Goal: Task Accomplishment & Management: Complete application form

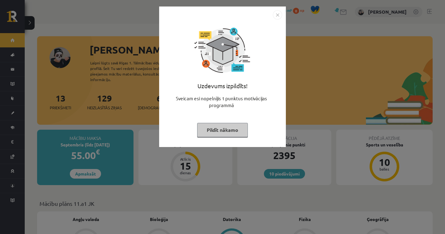
click at [278, 12] on img "Close" at bounding box center [277, 14] width 9 height 9
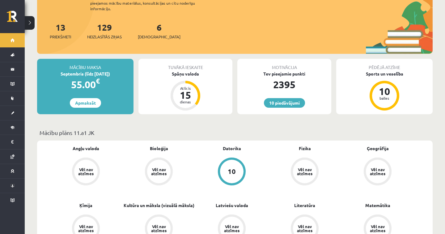
scroll to position [77, 0]
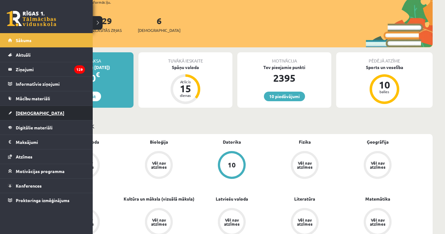
click at [8, 112] on link "[DEMOGRAPHIC_DATA]" at bounding box center [46, 113] width 77 height 14
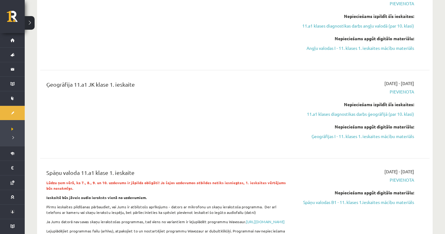
scroll to position [254, 0]
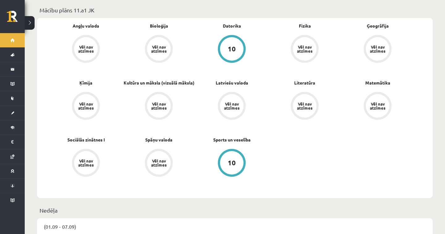
scroll to position [189, 0]
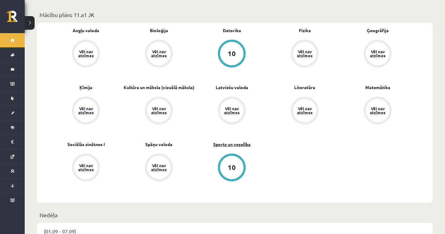
click at [246, 141] on link "Sports un veselība" at bounding box center [231, 144] width 37 height 6
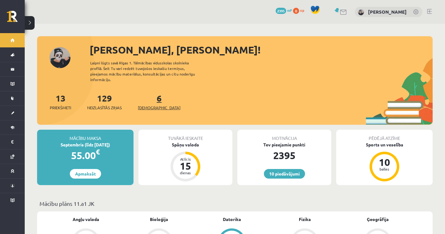
click at [148, 104] on span "[DEMOGRAPHIC_DATA]" at bounding box center [159, 107] width 43 height 6
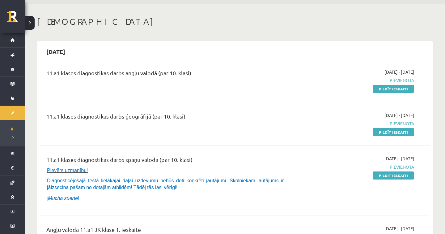
scroll to position [31, 0]
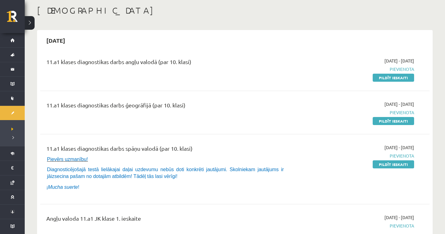
drag, startPoint x: 77, startPoint y: 67, endPoint x: 198, endPoint y: 57, distance: 121.5
click at [198, 57] on div "11.a1 klases diagnostikas darbs angļu valodā (par 10. klasi)" at bounding box center [167, 62] width 242 height 11
click at [179, 54] on div "11.a1 klases diagnostikas darbs angļu valodā (par 10. klasi) 2025-09-01 - 2025-…" at bounding box center [234, 69] width 389 height 36
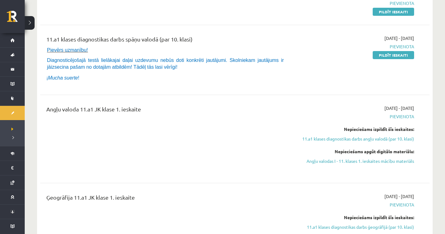
scroll to position [141, 0]
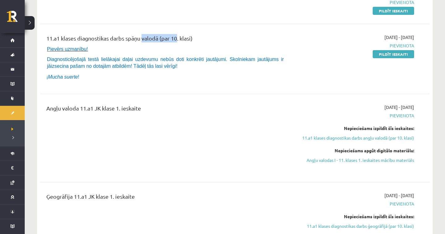
drag, startPoint x: 141, startPoint y: 39, endPoint x: 175, endPoint y: 37, distance: 33.8
click at [175, 37] on div "11.a1 klases diagnostikas darbs spāņu valodā (par 10. klasi)" at bounding box center [167, 39] width 242 height 11
drag, startPoint x: 130, startPoint y: 40, endPoint x: 190, endPoint y: 34, distance: 59.7
click at [190, 34] on div "11.a1 klases diagnostikas darbs spāņu valodā (par 10. klasi)" at bounding box center [167, 39] width 242 height 11
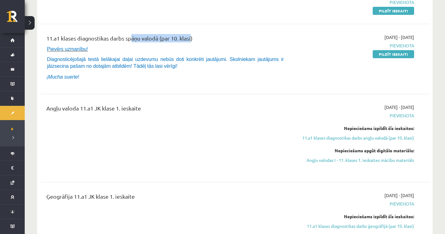
click at [171, 38] on div "11.a1 klases diagnostikas darbs spāņu valodā (par 10. klasi)" at bounding box center [167, 39] width 242 height 11
drag, startPoint x: 126, startPoint y: 37, endPoint x: 205, endPoint y: 38, distance: 79.1
click at [205, 38] on div "11.a1 klases diagnostikas darbs spāņu valodā (par 10. klasi)" at bounding box center [167, 39] width 242 height 11
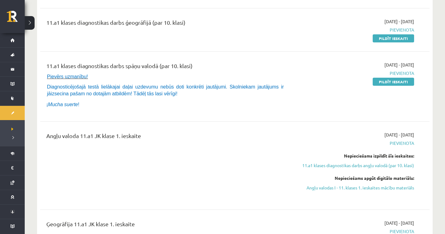
scroll to position [110, 0]
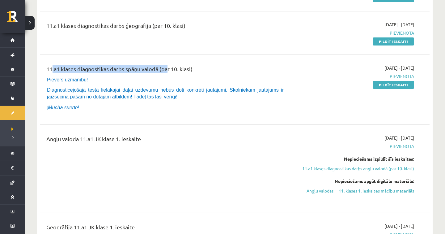
drag, startPoint x: 48, startPoint y: 67, endPoint x: 166, endPoint y: 66, distance: 117.8
click at [166, 66] on div "11.a1 klases diagnostikas darbs spāņu valodā (par 10. klasi)" at bounding box center [167, 70] width 242 height 11
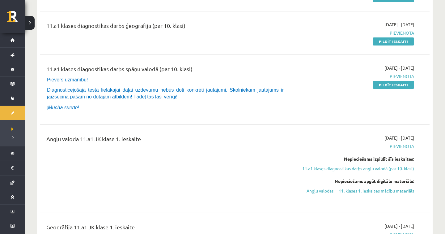
drag, startPoint x: 196, startPoint y: 67, endPoint x: 65, endPoint y: 62, distance: 131.2
click at [65, 62] on div "11.a1 klases diagnostikas darbs spāņu valodā (par 10. klasi) Pievērs uzmanību! …" at bounding box center [234, 89] width 389 height 62
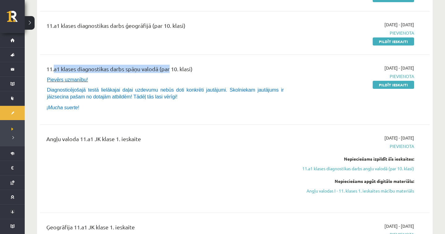
drag, startPoint x: 53, startPoint y: 73, endPoint x: 172, endPoint y: 73, distance: 118.7
click at [172, 73] on div "11.a1 klases diagnostikas darbs spāņu valodā (par 10. klasi)" at bounding box center [167, 70] width 242 height 11
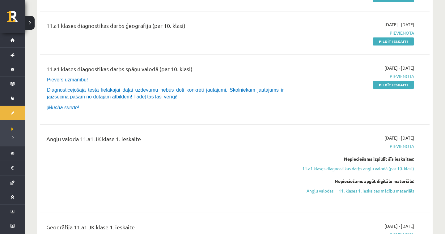
drag, startPoint x: 45, startPoint y: 68, endPoint x: 221, endPoint y: 72, distance: 175.9
click at [221, 72] on div "11.a1 klases diagnostikas darbs spāņu valodā (par 10. klasi) Pievērs uzmanību! …" at bounding box center [167, 90] width 251 height 50
click at [220, 72] on div "11.a1 klases diagnostikas darbs spāņu valodā (par 10. klasi)" at bounding box center [167, 70] width 242 height 11
drag, startPoint x: 220, startPoint y: 72, endPoint x: 76, endPoint y: 68, distance: 143.5
click at [76, 68] on div "11.a1 klases diagnostikas darbs spāņu valodā (par 10. klasi)" at bounding box center [167, 70] width 242 height 11
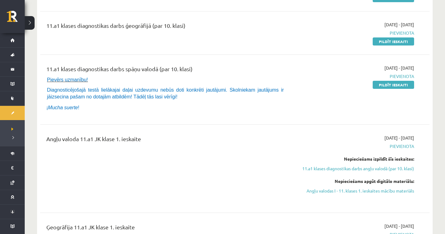
click at [76, 68] on div "11.a1 klases diagnostikas darbs spāņu valodā (par 10. klasi)" at bounding box center [167, 70] width 242 height 11
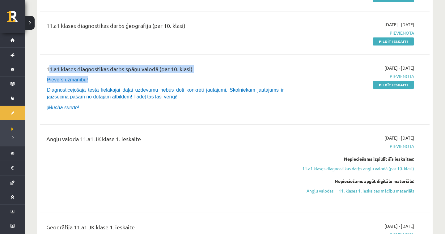
drag, startPoint x: 38, startPoint y: 65, endPoint x: 186, endPoint y: 76, distance: 148.5
click at [186, 76] on div "2025-09-15 11.a1 klases diagnostikas darbs angļu valodā (par 10. klasi) 2025-09…" at bounding box center [235, 196] width 396 height 491
click at [186, 76] on p "Pievērs uzmanību!" at bounding box center [165, 79] width 237 height 7
drag, startPoint x: 203, startPoint y: 68, endPoint x: 70, endPoint y: 58, distance: 133.6
click at [70, 58] on div "11.a1 klases diagnostikas darbs angļu valodā (par 10. klasi) 2025-09-01 - 2025-…" at bounding box center [234, 205] width 389 height 466
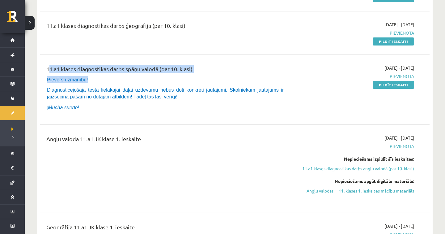
click at [70, 58] on div "11.a1 klases diagnostikas darbs angļu valodā (par 10. klasi) 2025-09-01 - 2025-…" at bounding box center [234, 205] width 389 height 466
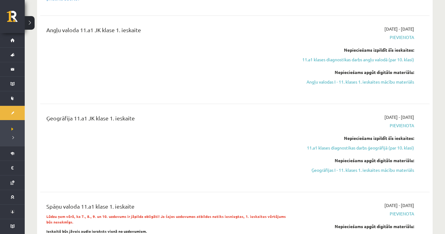
scroll to position [189, 0]
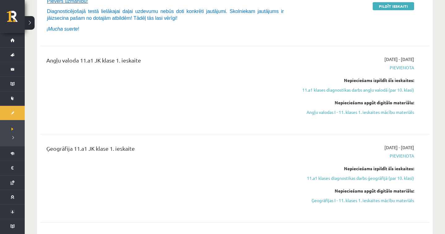
drag, startPoint x: 66, startPoint y: 67, endPoint x: 123, endPoint y: 67, distance: 57.5
click at [123, 67] on div "Angļu valoda 11.a1 JK klase 1. ieskaite" at bounding box center [167, 61] width 242 height 11
click at [54, 62] on div "Angļu valoda 11.a1 JK klase 1. ieskaite" at bounding box center [167, 61] width 242 height 11
drag, startPoint x: 47, startPoint y: 61, endPoint x: 142, endPoint y: 66, distance: 95.3
click at [142, 66] on div "Angļu valoda 11.a1 JK klase 1. ieskaite" at bounding box center [167, 61] width 242 height 11
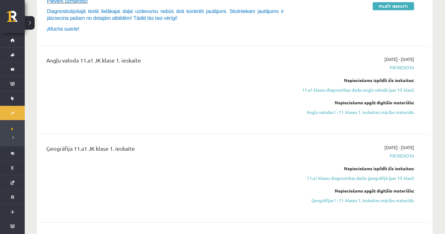
click at [142, 66] on div "Angļu valoda 11.a1 JK klase 1. ieskaite" at bounding box center [167, 61] width 242 height 11
drag, startPoint x: 142, startPoint y: 62, endPoint x: 60, endPoint y: 52, distance: 82.5
click at [60, 52] on div "Angļu valoda 11.a1 JK klase 1. ieskaite 2025-09-01 - 2025-09-15 Pievienota Nepi…" at bounding box center [234, 90] width 389 height 80
click at [53, 60] on div "Angļu valoda 11.a1 JK klase 1. ieskaite" at bounding box center [167, 61] width 242 height 11
drag, startPoint x: 48, startPoint y: 62, endPoint x: 144, endPoint y: 54, distance: 96.1
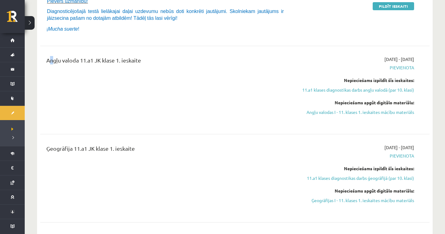
click at [144, 54] on div "Angļu valoda 11.a1 JK klase 1. ieskaite 2025-09-01 - 2025-09-15 Pievienota Nepi…" at bounding box center [234, 90] width 389 height 80
drag, startPoint x: 144, startPoint y: 61, endPoint x: 48, endPoint y: 57, distance: 96.2
click at [48, 57] on div "Angļu valoda 11.a1 JK klase 1. ieskaite" at bounding box center [167, 61] width 242 height 11
click at [127, 55] on div "Angļu valoda 11.a1 JK klase 1. ieskaite 2025-09-01 - 2025-09-15 Pievienota Nepi…" at bounding box center [234, 90] width 389 height 80
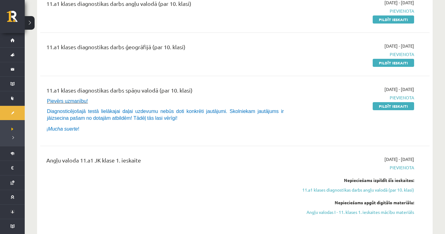
scroll to position [91, 0]
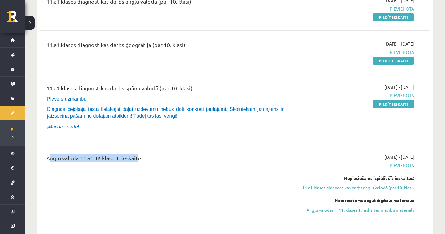
drag, startPoint x: 138, startPoint y: 155, endPoint x: 70, endPoint y: 145, distance: 68.5
click at [70, 145] on div "11.a1 klases diagnostikas darbs angļu valodā (par 10. klasi) 2025-09-01 - 2025-…" at bounding box center [234, 224] width 389 height 466
drag, startPoint x: 47, startPoint y: 157, endPoint x: 156, endPoint y: 156, distance: 109.4
click at [156, 156] on div "Angļu valoda 11.a1 JK klase 1. ieskaite" at bounding box center [167, 159] width 242 height 11
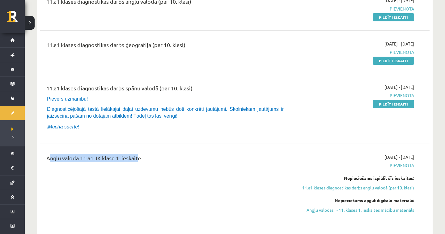
click at [156, 156] on div "Angļu valoda 11.a1 JK klase 1. ieskaite" at bounding box center [167, 159] width 242 height 11
drag, startPoint x: 156, startPoint y: 157, endPoint x: 55, endPoint y: 157, distance: 100.5
click at [55, 157] on div "Angļu valoda 11.a1 JK klase 1. ieskaite" at bounding box center [167, 159] width 242 height 11
drag, startPoint x: 52, startPoint y: 157, endPoint x: 132, endPoint y: 151, distance: 80.3
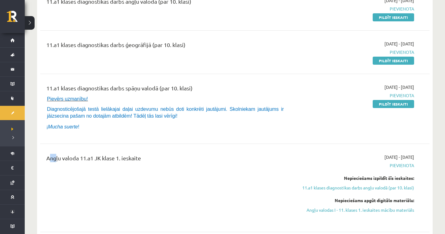
click at [132, 151] on div "Angļu valoda 11.a1 JK klase 1. ieskaite 2025-09-01 - 2025-09-15 Pievienota Nepi…" at bounding box center [234, 187] width 389 height 80
drag, startPoint x: 138, startPoint y: 157, endPoint x: 67, endPoint y: 159, distance: 71.7
click at [67, 159] on div "Angļu valoda 11.a1 JK klase 1. ieskaite" at bounding box center [167, 159] width 242 height 11
drag, startPoint x: 46, startPoint y: 159, endPoint x: 136, endPoint y: 167, distance: 90.6
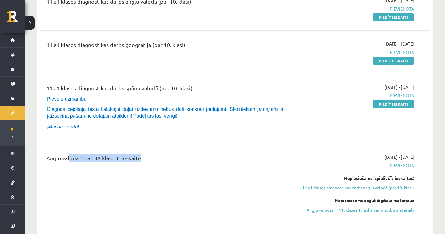
click at [136, 167] on div "Angļu valoda 11.a1 JK klase 1. ieskaite" at bounding box center [167, 188] width 251 height 68
drag, startPoint x: 145, startPoint y: 156, endPoint x: 48, endPoint y: 149, distance: 97.7
click at [48, 149] on div "Angļu valoda 11.a1 JK klase 1. ieskaite 2025-09-01 - 2025-09-15 Pievienota Nepi…" at bounding box center [234, 187] width 389 height 80
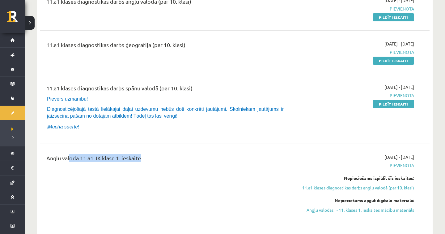
drag, startPoint x: 44, startPoint y: 160, endPoint x: 131, endPoint y: 177, distance: 88.3
click at [131, 177] on div "Angļu valoda 11.a1 JK klase 1. ieskaite" at bounding box center [167, 188] width 251 height 68
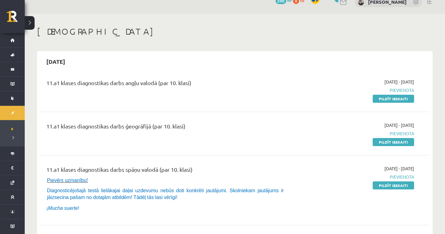
scroll to position [0, 0]
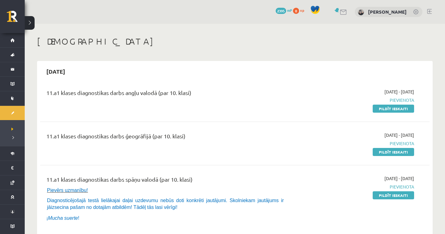
drag, startPoint x: 195, startPoint y: 95, endPoint x: 98, endPoint y: 98, distance: 97.4
click at [98, 98] on div "11.a1 klases diagnostikas darbs angļu valodā (par 10. klasi)" at bounding box center [167, 93] width 242 height 11
drag, startPoint x: 197, startPoint y: 96, endPoint x: 54, endPoint y: 96, distance: 142.8
click at [54, 96] on div "11.a1 klases diagnostikas darbs angļu valodā (par 10. klasi)" at bounding box center [167, 93] width 242 height 11
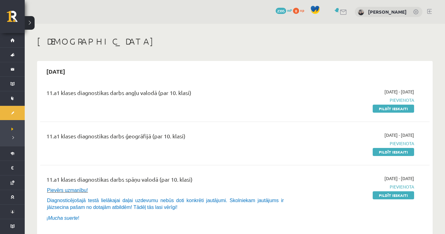
click at [54, 96] on div "11.a1 klases diagnostikas darbs angļu valodā (par 10. klasi)" at bounding box center [167, 93] width 242 height 11
drag, startPoint x: 48, startPoint y: 90, endPoint x: 207, endPoint y: 90, distance: 159.2
click at [207, 90] on div "11.a1 klases diagnostikas darbs angļu valodā (par 10. klasi)" at bounding box center [167, 93] width 242 height 11
drag, startPoint x: 207, startPoint y: 91, endPoint x: 46, endPoint y: 82, distance: 161.0
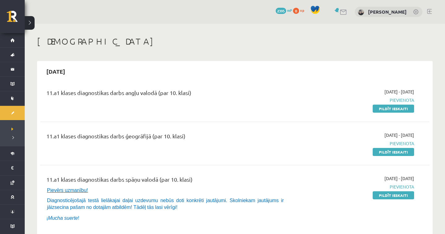
click at [46, 82] on div "11.a1 klases diagnostikas darbs angļu valodā (par 10. klasi) 2025-09-01 - 2025-…" at bounding box center [234, 100] width 389 height 36
drag, startPoint x: 47, startPoint y: 92, endPoint x: 208, endPoint y: 92, distance: 161.3
click at [208, 92] on div "11.a1 klases diagnostikas darbs angļu valodā (par 10. klasi)" at bounding box center [167, 93] width 242 height 11
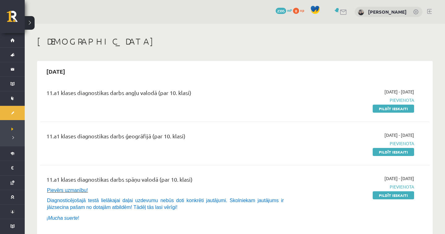
drag, startPoint x: 191, startPoint y: 138, endPoint x: 84, endPoint y: 142, distance: 107.6
click at [84, 142] on div "11.a1 klases diagnostikas darbs ģeogrāfijā (par 10. klasi)" at bounding box center [167, 137] width 242 height 11
click at [52, 134] on div "11.a1 klases diagnostikas darbs ģeogrāfijā (par 10. klasi)" at bounding box center [167, 137] width 242 height 11
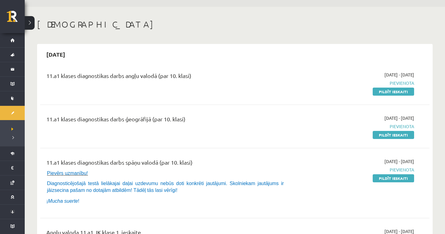
scroll to position [16, 0]
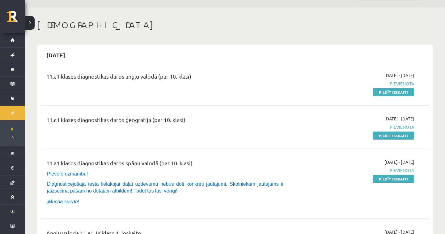
drag, startPoint x: 375, startPoint y: 73, endPoint x: 429, endPoint y: 74, distance: 53.8
click at [429, 74] on div "11.a1 klases diagnostikas darbs angļu valodā (par 10. klasi) 2025-09-01 - 2025-…" at bounding box center [234, 84] width 389 height 36
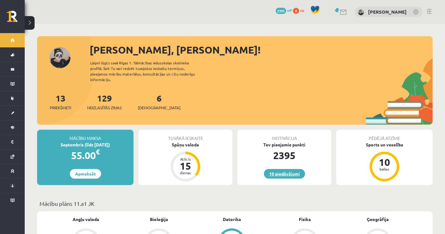
click at [284, 172] on link "10 piedāvājumi" at bounding box center [284, 174] width 41 height 10
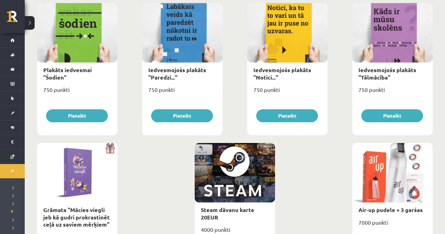
scroll to position [698, 0]
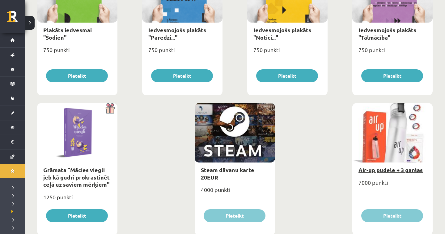
click at [402, 167] on link "Air-up pudele + 3 garšas" at bounding box center [391, 169] width 64 height 7
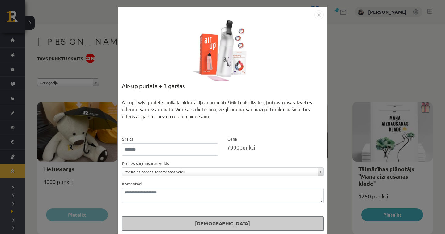
click at [320, 15] on img "Close" at bounding box center [318, 14] width 9 height 9
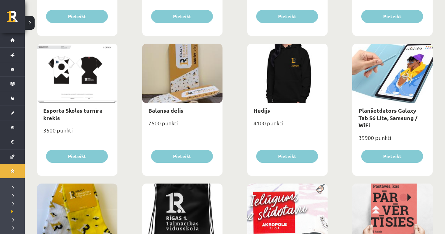
scroll to position [343, 0]
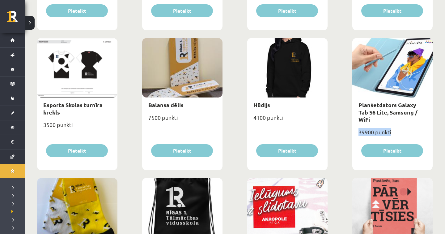
drag, startPoint x: 360, startPoint y: 127, endPoint x: 408, endPoint y: 121, distance: 48.3
click at [408, 127] on div "39900 punkti" at bounding box center [392, 134] width 80 height 15
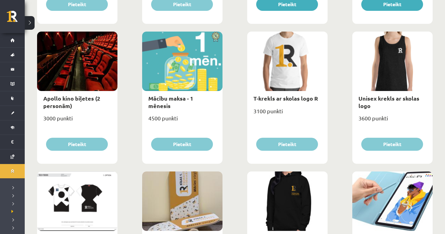
scroll to position [209, 0]
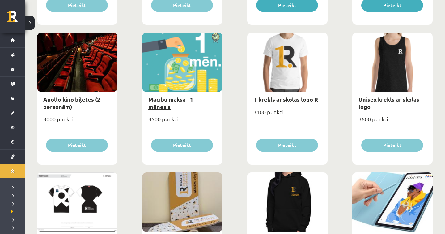
click at [191, 98] on link "Mācību maksa - 1 mēnesis" at bounding box center [170, 103] width 45 height 14
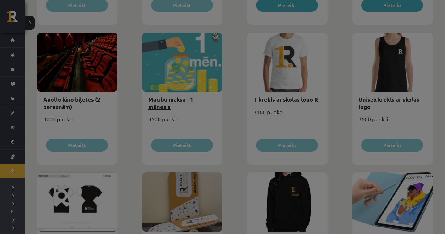
scroll to position [0, 0]
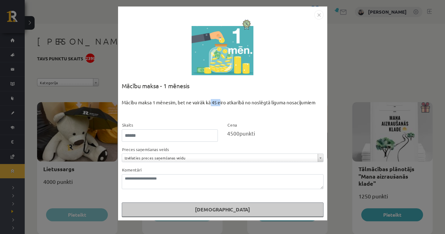
drag, startPoint x: 209, startPoint y: 101, endPoint x: 220, endPoint y: 101, distance: 11.1
click at [220, 101] on div "Mācību maksa 1 mēnesim, bet ne vairāk kā 45 eiro atkarībā no noslēgtā līguma no…" at bounding box center [223, 110] width 202 height 23
click at [320, 13] on img "Close" at bounding box center [318, 14] width 9 height 9
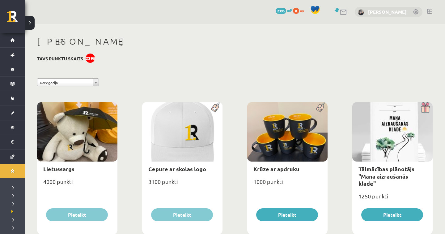
click at [391, 11] on link "[PERSON_NAME]" at bounding box center [387, 12] width 39 height 6
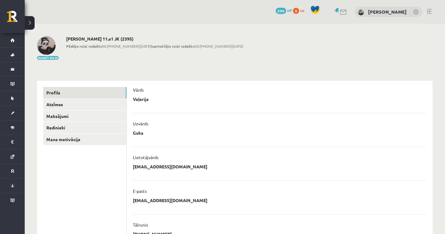
scroll to position [17, 0]
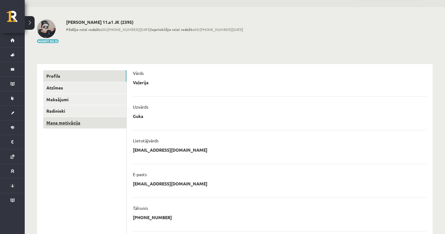
click at [85, 122] on link "Mana motivācija" at bounding box center [84, 122] width 83 height 11
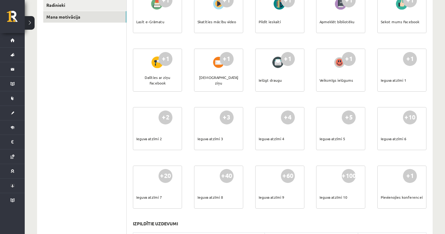
scroll to position [130, 0]
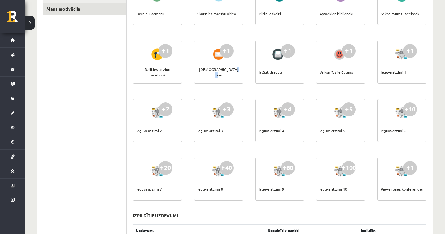
drag, startPoint x: 206, startPoint y: 73, endPoint x: 220, endPoint y: 74, distance: 13.6
click at [220, 74] on div "+1 Sūtīt ziņu" at bounding box center [218, 61] width 49 height 43
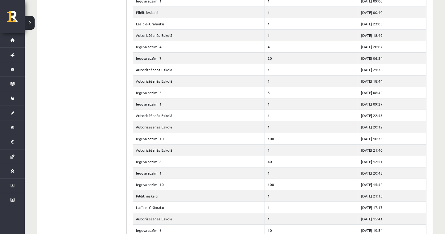
scroll to position [555, 0]
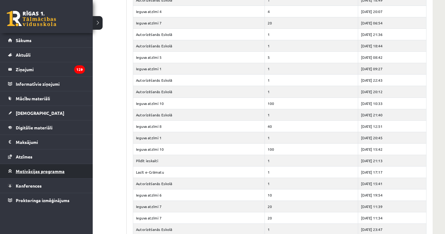
click at [35, 174] on link "Motivācijas programma" at bounding box center [46, 171] width 77 height 14
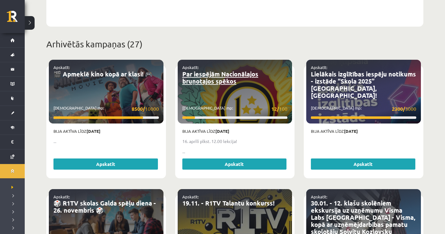
scroll to position [214, 0]
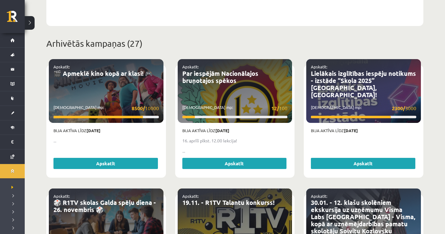
click at [126, 91] on div "Apskatīt: 🎬 Apmeklē kino kopā ar klasi! 🎮 Savākti mp: 8500/ 10000" at bounding box center [106, 91] width 115 height 64
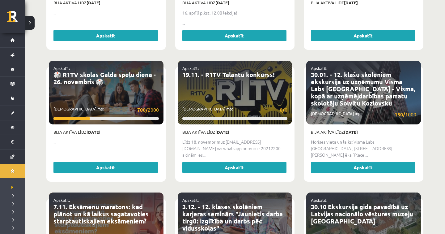
scroll to position [0, 0]
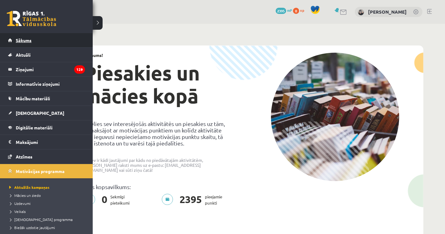
click at [17, 42] on span "Sākums" at bounding box center [24, 40] width 16 height 6
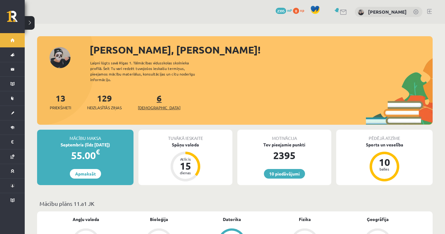
click at [150, 104] on span "[DEMOGRAPHIC_DATA]" at bounding box center [159, 107] width 43 height 6
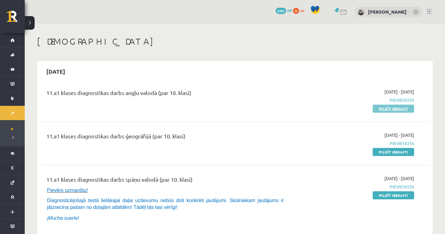
click at [395, 108] on link "Pildīt ieskaiti" at bounding box center [393, 108] width 41 height 8
click at [401, 112] on link "Pildīt ieskaiti" at bounding box center [393, 108] width 41 height 8
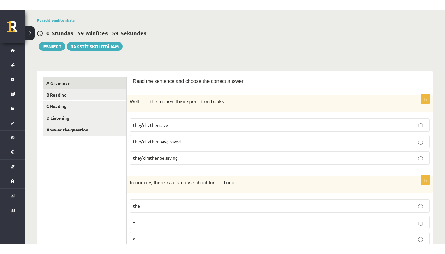
scroll to position [53, 0]
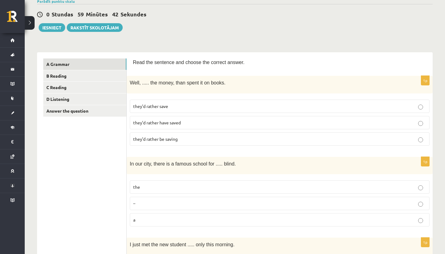
click at [166, 107] on span "they’d rather save" at bounding box center [150, 106] width 35 height 6
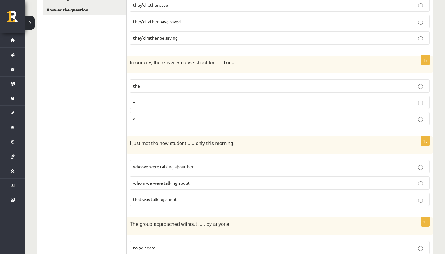
scroll to position [154, 0]
click at [185, 104] on label "–" at bounding box center [280, 101] width 300 height 13
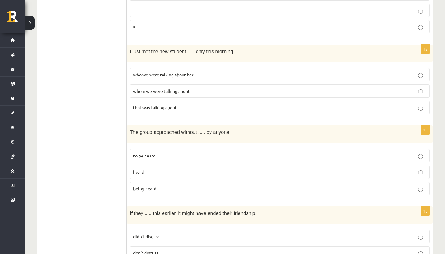
scroll to position [250, 0]
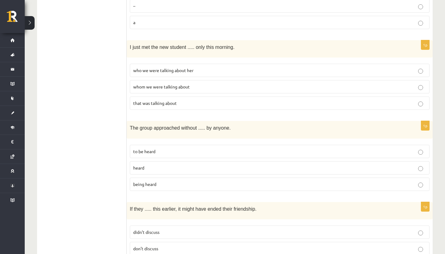
click at [178, 70] on span "who we were talking about her" at bounding box center [163, 70] width 60 height 6
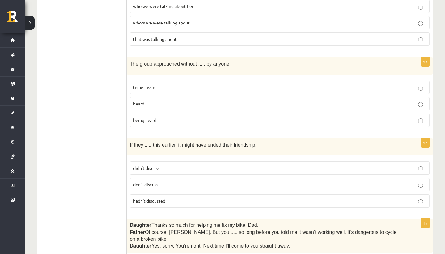
scroll to position [316, 0]
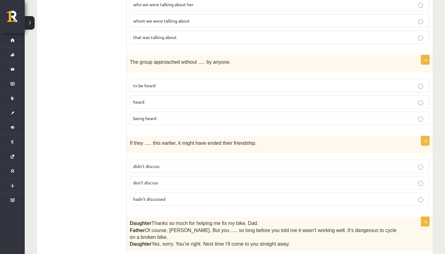
click at [183, 115] on p "being heard" at bounding box center [279, 118] width 293 height 6
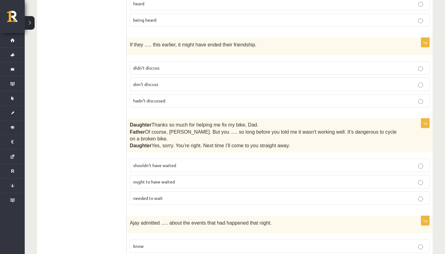
scroll to position [415, 0]
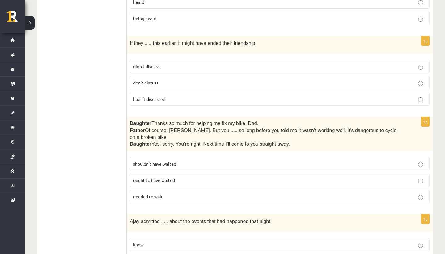
click at [198, 63] on p "didn’t discuss" at bounding box center [279, 66] width 293 height 6
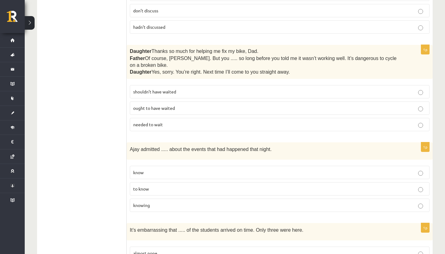
scroll to position [488, 0]
click at [166, 88] on span "shouldn’t have waited" at bounding box center [154, 91] width 43 height 6
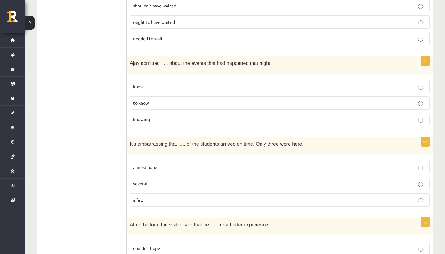
scroll to position [575, 0]
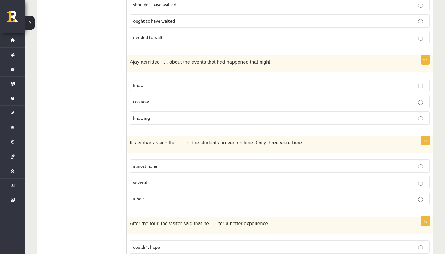
click at [173, 115] on p "knowing" at bounding box center [279, 118] width 293 height 6
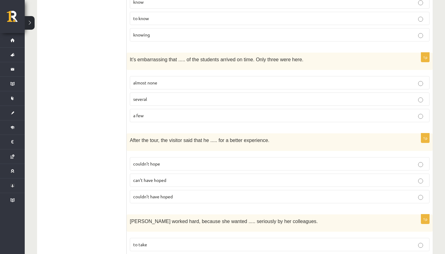
scroll to position [658, 0]
click at [199, 79] on p "almost none" at bounding box center [279, 82] width 293 height 6
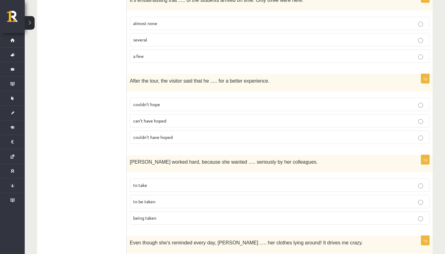
scroll to position [724, 0]
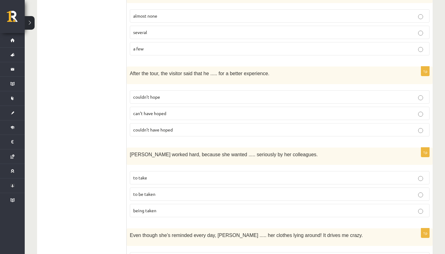
click at [190, 94] on p "couldn’t hope" at bounding box center [279, 97] width 293 height 6
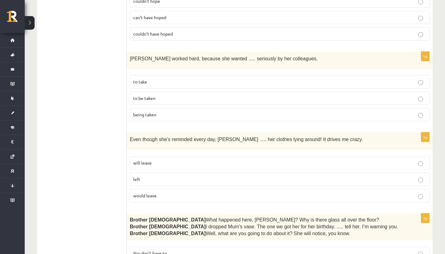
scroll to position [821, 0]
click at [192, 93] on label "to be taken" at bounding box center [280, 97] width 300 height 13
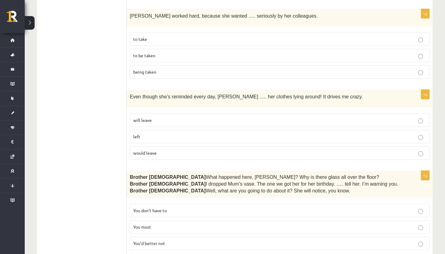
scroll to position [872, 0]
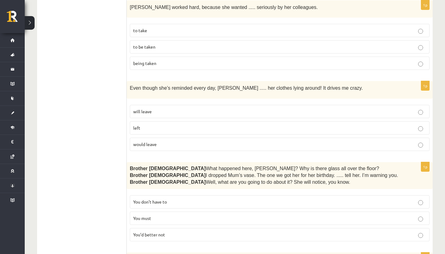
click at [200, 108] on p "will leave" at bounding box center [279, 111] width 293 height 6
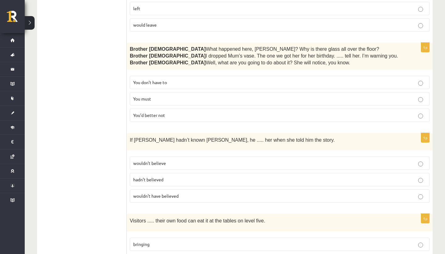
scroll to position [993, 0]
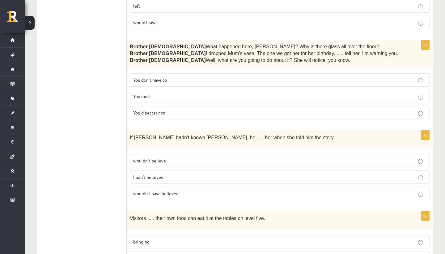
click at [210, 109] on p "You’d better not" at bounding box center [279, 112] width 293 height 6
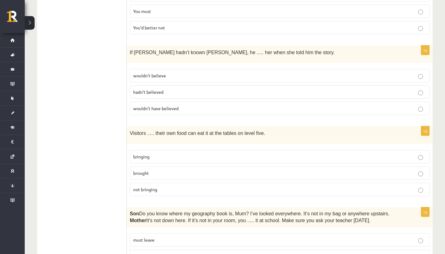
scroll to position [1080, 0]
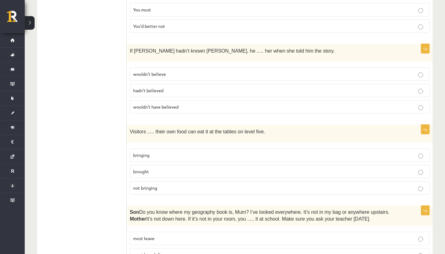
click at [180, 100] on label "wouldn’t have believed" at bounding box center [280, 106] width 300 height 13
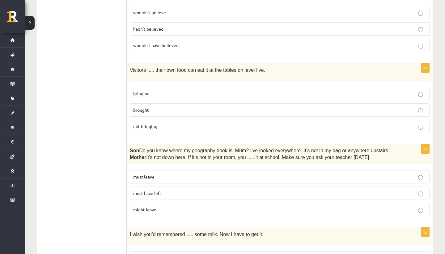
scroll to position [1153, 0]
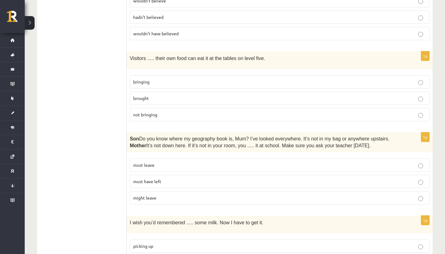
click at [184, 95] on p "brought" at bounding box center [279, 98] width 293 height 6
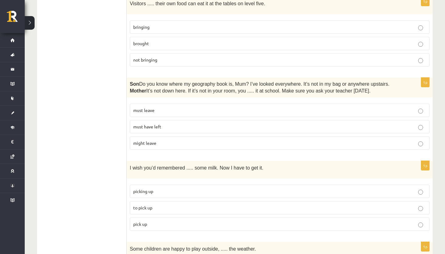
scroll to position [1222, 0]
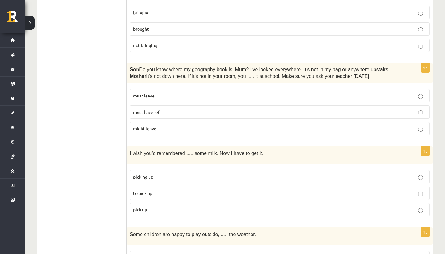
click at [183, 109] on p "must have left" at bounding box center [279, 112] width 293 height 6
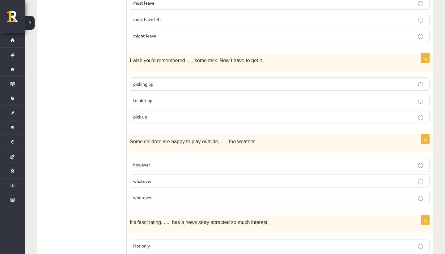
scroll to position [1318, 0]
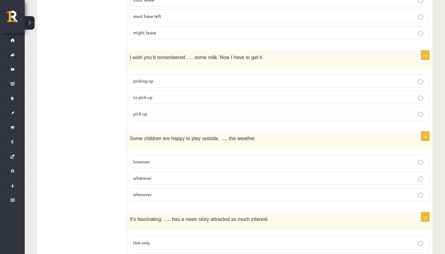
click at [160, 110] on p "pick up" at bounding box center [279, 113] width 293 height 6
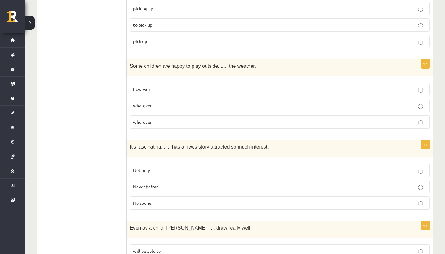
scroll to position [1391, 0]
click at [163, 101] on p "whatever" at bounding box center [279, 104] width 293 height 6
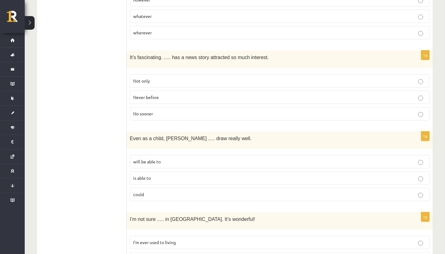
scroll to position [1480, 0]
click at [170, 93] on p "Never before" at bounding box center [279, 96] width 293 height 6
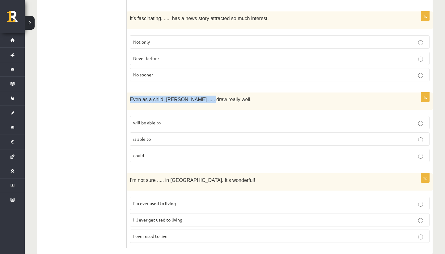
drag, startPoint x: 130, startPoint y: 87, endPoint x: 201, endPoint y: 91, distance: 71.2
click at [201, 92] on div "Even as a child, Elizabeth ..... draw really well." at bounding box center [280, 100] width 306 height 17
click at [167, 136] on p "is able to" at bounding box center [279, 139] width 293 height 6
click at [185, 216] on p "I’ll ever get used to living" at bounding box center [279, 219] width 293 height 6
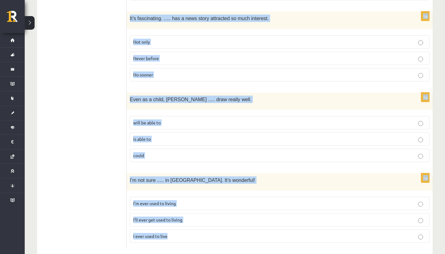
drag, startPoint x: 134, startPoint y: 59, endPoint x: 237, endPoint y: 253, distance: 220.0
copy form "Read the sentence and choose the correct answer. 1p Well, ..... the money, than…"
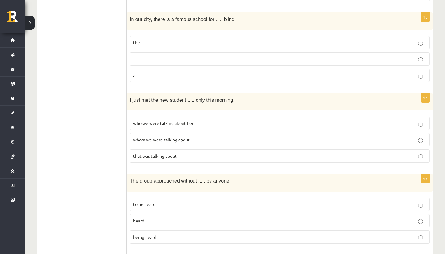
scroll to position [210, 0]
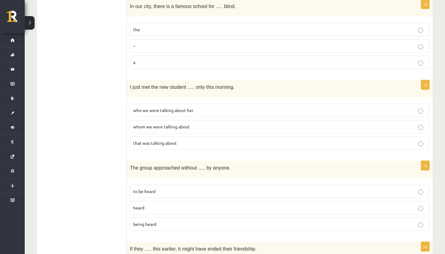
click at [163, 27] on p "the" at bounding box center [279, 29] width 293 height 6
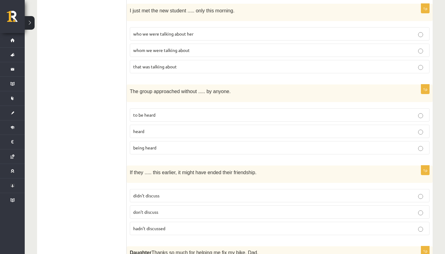
scroll to position [290, 0]
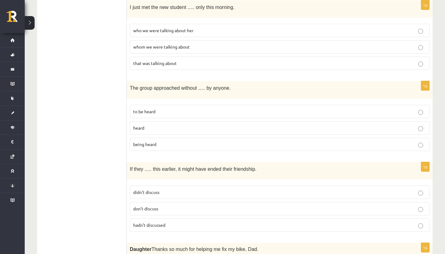
click at [182, 50] on label "whom we were talking about" at bounding box center [280, 46] width 300 height 13
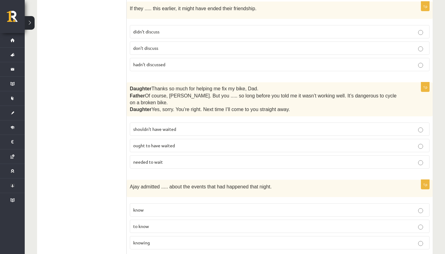
scroll to position [451, 0]
click at [160, 61] on span "hadn’t discussed" at bounding box center [149, 64] width 32 height 6
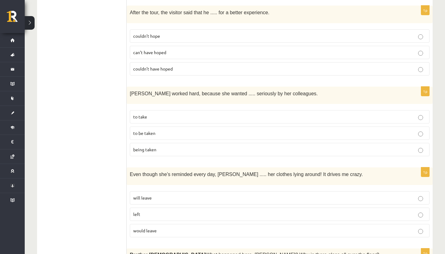
scroll to position [786, 0]
click at [182, 65] on p "couldn’t have hoped" at bounding box center [279, 68] width 293 height 6
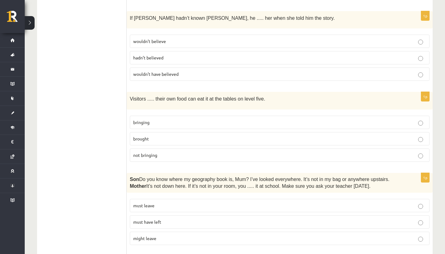
scroll to position [1114, 0]
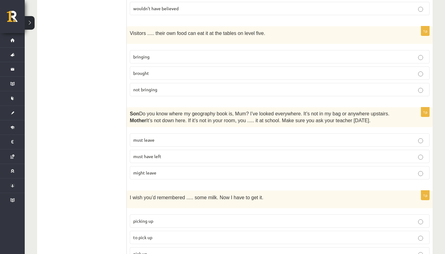
scroll to position [1182, 0]
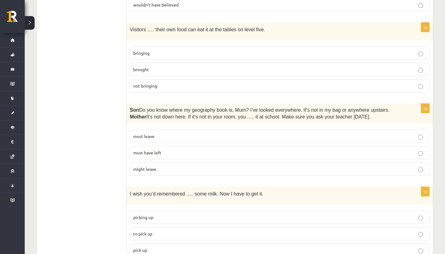
click at [180, 50] on p "bringing" at bounding box center [279, 53] width 293 height 6
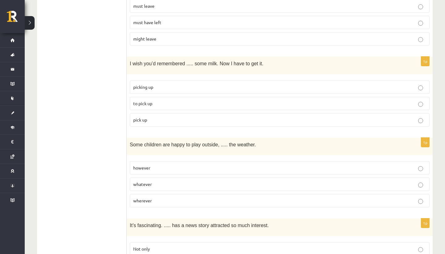
scroll to position [1315, 0]
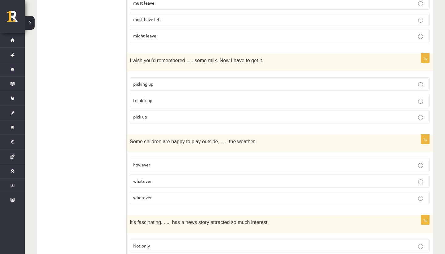
click at [151, 94] on label "to pick up" at bounding box center [280, 100] width 300 height 13
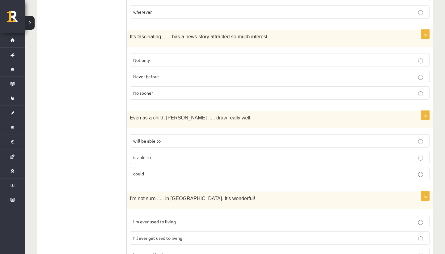
scroll to position [1519, 0]
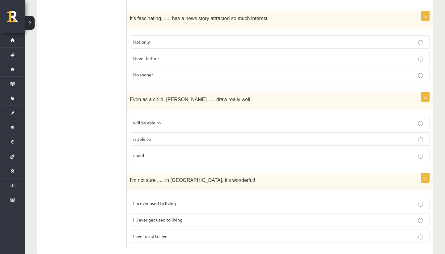
click at [163, 152] on p "could" at bounding box center [279, 155] width 293 height 6
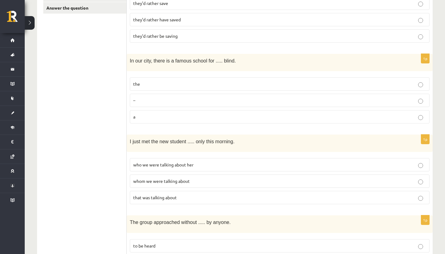
scroll to position [0, 0]
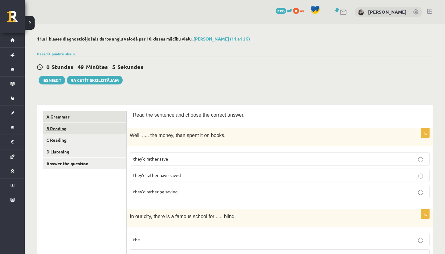
click at [92, 128] on link "B Reading" at bounding box center [84, 128] width 83 height 11
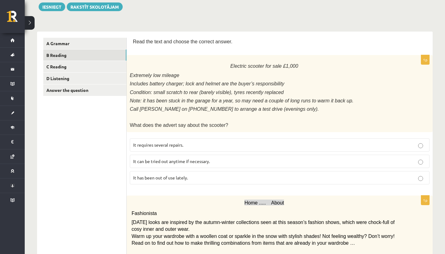
scroll to position [81, 0]
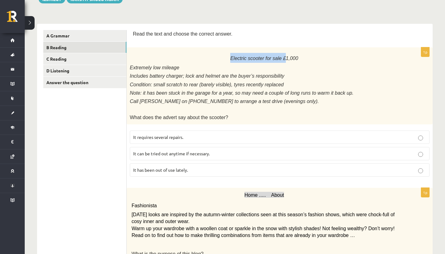
drag, startPoint x: 235, startPoint y: 58, endPoint x: 284, endPoint y: 60, distance: 49.8
click at [284, 60] on span "Electric scooter for sale £1,000" at bounding box center [264, 58] width 68 height 5
click at [290, 72] on p "Includes battery charger; lock and helmet are the buyer’s responsibility" at bounding box center [264, 75] width 269 height 7
click at [261, 73] on span "Includes battery charger; lock and helmet are the buyer’s responsibility" at bounding box center [207, 75] width 155 height 5
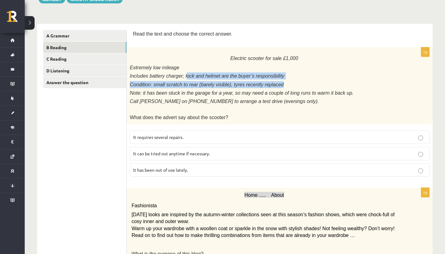
drag, startPoint x: 182, startPoint y: 75, endPoint x: 289, endPoint y: 80, distance: 107.4
click at [289, 80] on div "Electric scooter for sale £1,000 Extremely low mileage Includes battery charger…" at bounding box center [280, 85] width 306 height 77
click at [268, 82] on span "Condition: small scratch to rear (barely visible), tyres recently replaced" at bounding box center [207, 84] width 154 height 5
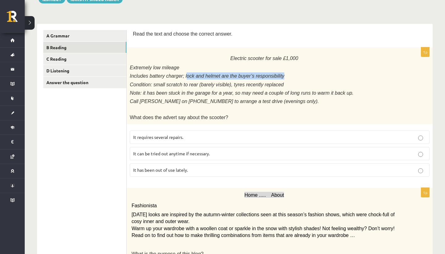
drag, startPoint x: 182, startPoint y: 73, endPoint x: 310, endPoint y: 76, distance: 128.3
click at [310, 76] on p "Includes battery charger; lock and helmet are the buyer’s responsibility" at bounding box center [264, 75] width 269 height 7
copy span "ock and helmet are the buyer’s responsibility"
click at [296, 74] on p "Includes battery charger; lock and helmet are the buyer’s responsibility" at bounding box center [264, 75] width 269 height 7
drag, startPoint x: 132, startPoint y: 82, endPoint x: 148, endPoint y: 83, distance: 16.4
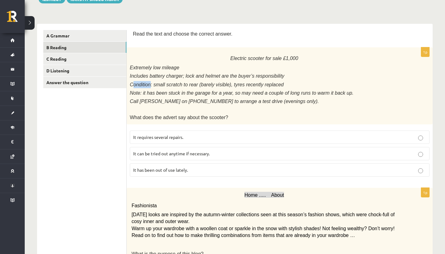
click at [148, 83] on span "Condition: small scratch to rear (barely visible), tyres recently replaced" at bounding box center [207, 84] width 154 height 5
drag, startPoint x: 135, startPoint y: 82, endPoint x: 147, endPoint y: 82, distance: 12.1
click at [147, 82] on span "Condition: small scratch to rear (barely visible), tyres recently replaced" at bounding box center [207, 84] width 154 height 5
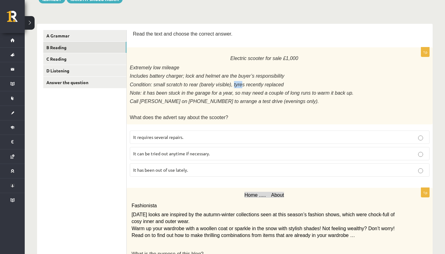
drag, startPoint x: 225, startPoint y: 82, endPoint x: 233, endPoint y: 82, distance: 8.7
click at [233, 82] on span "Condition: small scratch to rear (barely visible), tyres recently replaced" at bounding box center [207, 84] width 154 height 5
drag, startPoint x: 236, startPoint y: 83, endPoint x: 224, endPoint y: 82, distance: 11.5
click at [224, 82] on span "Condition: small scratch to rear (barely visible), tyres recently replaced" at bounding box center [207, 84] width 154 height 5
copy span "tyres"
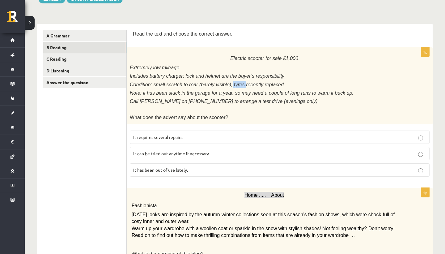
click at [192, 106] on p at bounding box center [264, 109] width 269 height 6
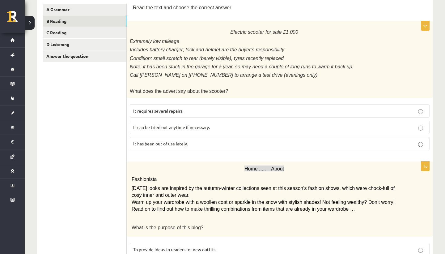
scroll to position [108, 0]
drag, startPoint x: 132, startPoint y: 64, endPoint x: 139, endPoint y: 64, distance: 7.4
click at [139, 64] on span "Note: it has been stuck in the garage for a year, so may need a couple of long …" at bounding box center [242, 65] width 224 height 5
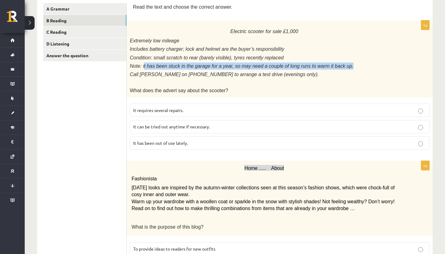
drag, startPoint x: 143, startPoint y: 65, endPoint x: 168, endPoint y: 66, distance: 25.1
click at [168, 66] on div "Electric scooter for sale £1,000 Extremely low mileage Includes battery charger…" at bounding box center [280, 58] width 306 height 77
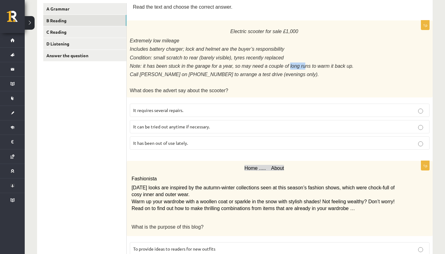
drag, startPoint x: 275, startPoint y: 62, endPoint x: 289, endPoint y: 64, distance: 14.6
click at [289, 64] on span "Note: it has been stuck in the garage for a year, so may need a couple of long …" at bounding box center [242, 65] width 224 height 5
click at [313, 67] on div "Electric scooter for sale £1,000 Extremely low mileage Includes battery charger…" at bounding box center [280, 58] width 306 height 77
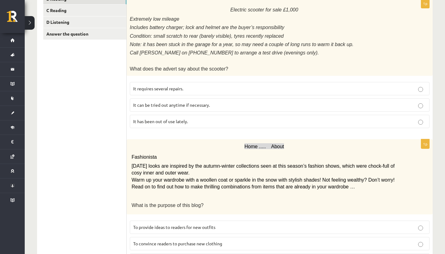
scroll to position [134, 0]
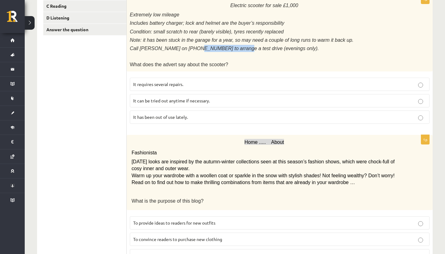
drag, startPoint x: 189, startPoint y: 44, endPoint x: 225, endPoint y: 44, distance: 36.5
click at [225, 46] on span "Call Anna on 01632 960 0539 to arrange a test drive (evenings only)." at bounding box center [224, 48] width 189 height 5
drag, startPoint x: 195, startPoint y: 46, endPoint x: 226, endPoint y: 46, distance: 31.5
click at [226, 46] on span "Call Anna on 01632 960 0539 to arrange a test drive (evenings only)." at bounding box center [224, 48] width 189 height 5
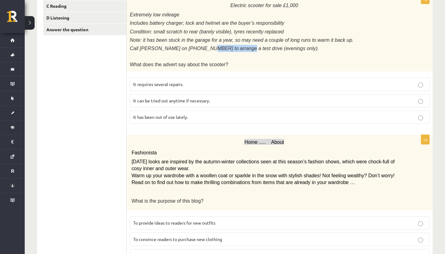
click at [226, 46] on span "Call Anna on 01632 960 0539 to arrange a test drive (evenings only)." at bounding box center [224, 48] width 189 height 5
drag, startPoint x: 239, startPoint y: 45, endPoint x: 268, endPoint y: 45, distance: 29.1
click at [268, 45] on p "Call Anna on 01632 960 0539 to arrange a test drive (evenings only)." at bounding box center [264, 48] width 269 height 7
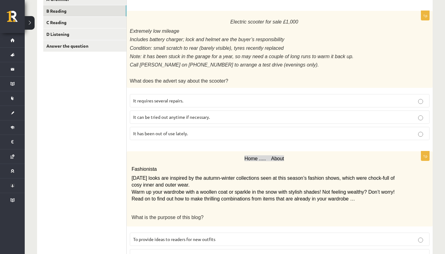
scroll to position [117, 0]
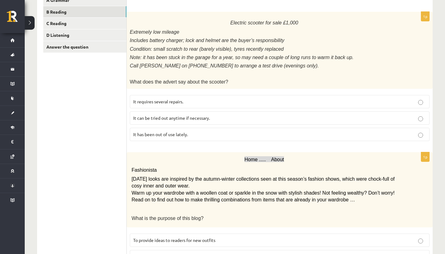
click at [219, 131] on p "It has been out of use lately." at bounding box center [279, 134] width 293 height 6
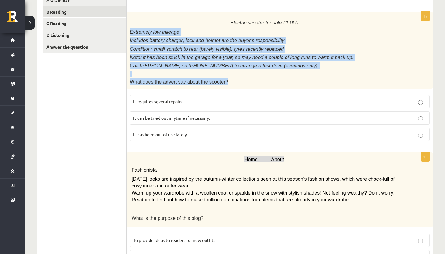
drag, startPoint x: 130, startPoint y: 31, endPoint x: 266, endPoint y: 76, distance: 143.8
click at [266, 76] on div "Electric scooter for sale £1,000 Extremely low mileage Includes battery charger…" at bounding box center [280, 50] width 306 height 77
click at [266, 78] on p "What does the advert say about the scooter?" at bounding box center [264, 81] width 269 height 7
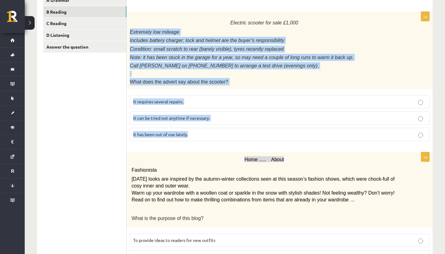
scroll to position [116, 0]
drag, startPoint x: 130, startPoint y: 30, endPoint x: 203, endPoint y: 131, distance: 124.6
click at [203, 131] on div "1p Electric scooter for sale £1,000 Extremely low mileage Includes battery char…" at bounding box center [280, 79] width 306 height 134
copy div "Extremely low mileage Includes battery charger; lock and helmet are the buyer’s…"
click at [293, 62] on p "Call Anna on 01632 960 0539 to arrange a test drive (evenings only)." at bounding box center [264, 65] width 269 height 7
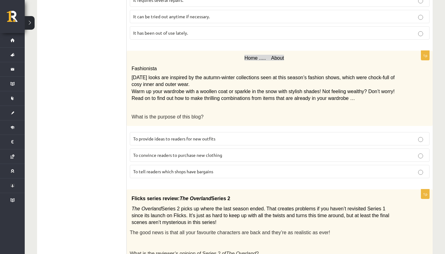
scroll to position [224, 0]
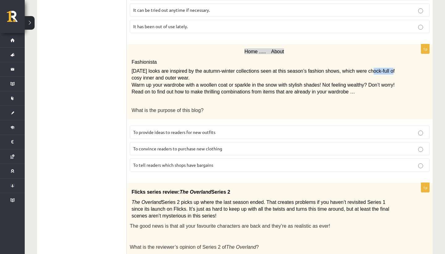
drag, startPoint x: 350, startPoint y: 67, endPoint x: 368, endPoint y: 68, distance: 18.3
click at [368, 68] on span "Today’s looks are inspired by the autumn-winter collections seen at this season…" at bounding box center [263, 74] width 263 height 12
drag, startPoint x: 348, startPoint y: 66, endPoint x: 371, endPoint y: 66, distance: 22.6
click at [371, 68] on span "Today’s looks are inspired by the autumn-winter collections seen at this season…" at bounding box center [263, 74] width 263 height 12
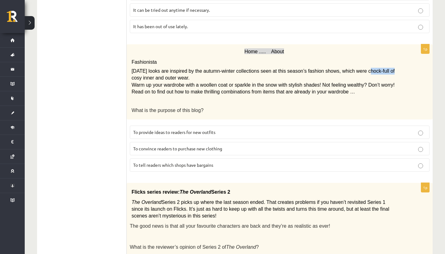
click at [371, 68] on span "Today’s looks are inspired by the autumn-winter collections seen at this season…" at bounding box center [263, 74] width 263 height 12
drag, startPoint x: 373, startPoint y: 67, endPoint x: 384, endPoint y: 66, distance: 11.1
click at [384, 68] on span "Today’s looks are inspired by the autumn-winter collections seen at this season…" at bounding box center [263, 74] width 263 height 12
drag, startPoint x: 384, startPoint y: 66, endPoint x: 396, endPoint y: 66, distance: 11.7
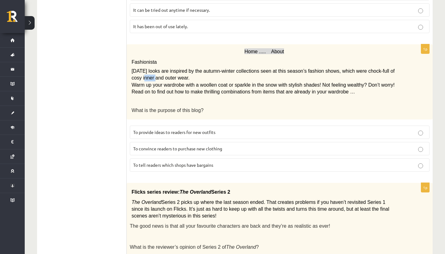
click at [396, 68] on p "Today’s looks are inspired by the autumn-winter collections seen at this season…" at bounding box center [264, 75] width 265 height 14
drag, startPoint x: 383, startPoint y: 66, endPoint x: 400, endPoint y: 67, distance: 16.4
click at [400, 67] on div "Home ..... About Fashionista Today’s looks are inspired by the autumn-winter co…" at bounding box center [280, 81] width 306 height 75
drag, startPoint x: 333, startPoint y: 82, endPoint x: 348, endPoint y: 82, distance: 15.1
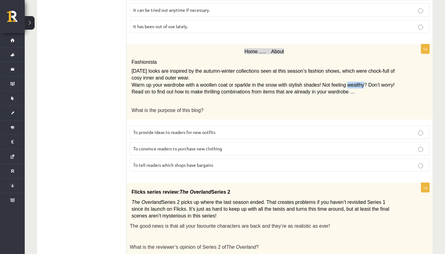
click at [348, 82] on span "Warm up your wardrobe with a woollen coat or sparkle in the snow with stylish s…" at bounding box center [263, 88] width 263 height 12
copy span "wealthy"
click at [253, 102] on div "Home ..... About Fashionista Today’s looks are inspired by the autumn-winter co…" at bounding box center [280, 81] width 306 height 75
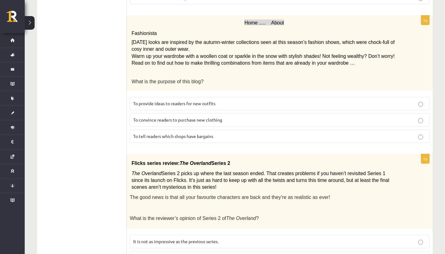
scroll to position [254, 0]
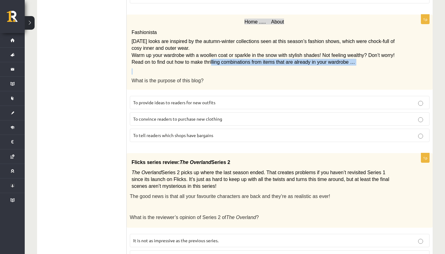
drag, startPoint x: 189, startPoint y: 57, endPoint x: 299, endPoint y: 66, distance: 110.3
click at [299, 66] on div "Home ..... About Fashionista Today’s looks are inspired by the autumn-winter co…" at bounding box center [280, 52] width 306 height 75
click at [299, 68] on p at bounding box center [264, 71] width 265 height 6
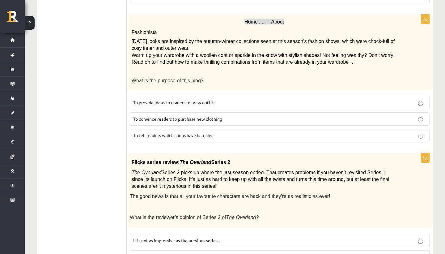
click at [203, 101] on span "To provide ideas to readers for new outfits" at bounding box center [174, 103] width 82 height 6
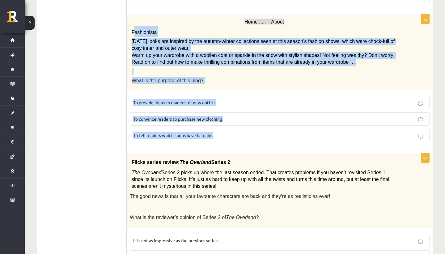
drag, startPoint x: 133, startPoint y: 27, endPoint x: 230, endPoint y: 142, distance: 150.7
click at [230, 142] on div "1p Home ..... About Fashionista Today’s looks are inspired by the autumn-winter…" at bounding box center [280, 81] width 306 height 133
copy div "ashionista Today’s looks are inspired by the autumn-winter collections seen at …"
click at [243, 78] on p "What is the purpose of this blog?" at bounding box center [264, 80] width 265 height 7
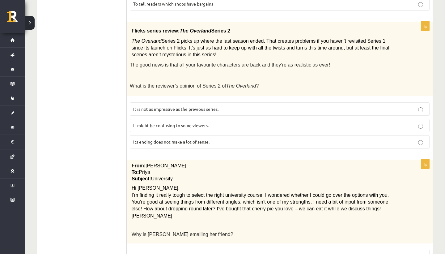
scroll to position [394, 0]
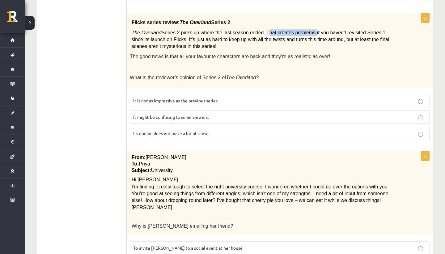
drag, startPoint x: 254, startPoint y: 28, endPoint x: 299, endPoint y: 30, distance: 45.2
click at [299, 30] on span "Series 2 picks up where the last season ended. That creates problems if you hav…" at bounding box center [261, 39] width 258 height 19
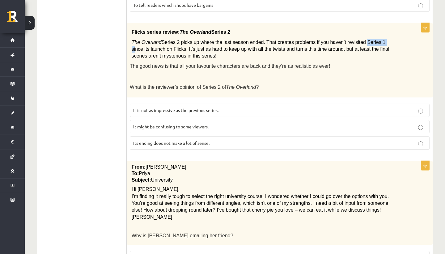
drag, startPoint x: 343, startPoint y: 35, endPoint x: 364, endPoint y: 36, distance: 20.7
click at [364, 40] on span "Series 2 picks up where the last season ended. That creates problems if you hav…" at bounding box center [261, 49] width 258 height 19
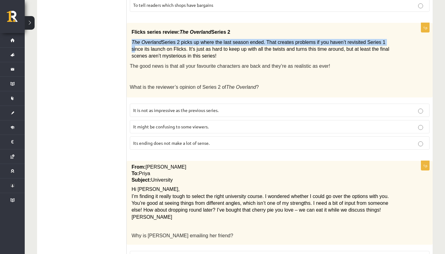
drag, startPoint x: 364, startPoint y: 36, endPoint x: 344, endPoint y: 32, distance: 20.1
click at [344, 32] on div "Flicks series review: The Overland Series 2 The Overland Series 2 picks up wher…" at bounding box center [280, 60] width 306 height 74
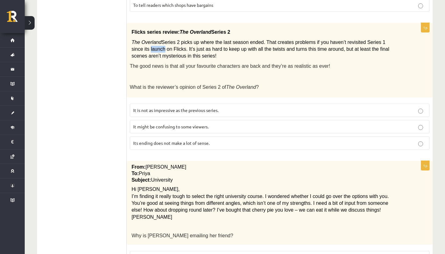
drag, startPoint x: 378, startPoint y: 38, endPoint x: 391, endPoint y: 38, distance: 12.4
click at [389, 40] on span "Series 2 picks up where the last season ended. That creates problems if you hav…" at bounding box center [261, 49] width 258 height 19
click at [227, 123] on p "It might be confusing to some viewers." at bounding box center [279, 126] width 293 height 6
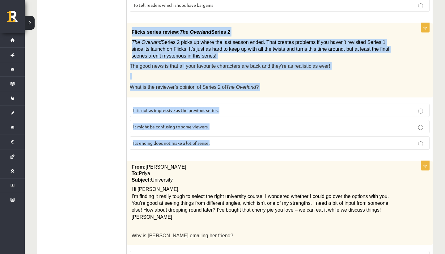
drag, startPoint x: 128, startPoint y: 27, endPoint x: 238, endPoint y: 140, distance: 157.8
click at [238, 140] on div "1p Flicks series review: The Overland Series 2 The Overland Series 2 picks up w…" at bounding box center [280, 89] width 306 height 132
copy div "Flicks series review: The Overland Series 2 The Overland Series 2 picks up wher…"
click at [219, 186] on p "Hi Priya," at bounding box center [264, 189] width 265 height 7
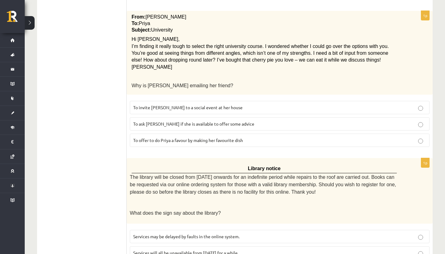
scroll to position [534, 0]
click at [189, 122] on label "To ask Priya if she is available to offer some advice" at bounding box center [280, 123] width 300 height 13
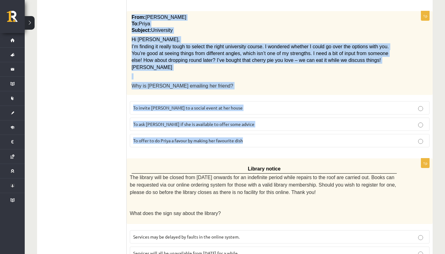
drag, startPoint x: 130, startPoint y: 13, endPoint x: 262, endPoint y: 145, distance: 187.3
click at [262, 145] on div "1p From: Emily To: Priya Subject: University Hi Priya, I’m finding it really to…" at bounding box center [280, 81] width 306 height 141
copy div "From: Emily To: Priya Subject: University Hi Priya, I’m finding it really tough…"
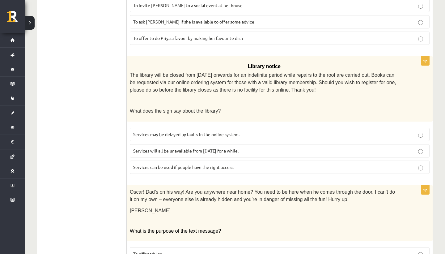
scroll to position [632, 0]
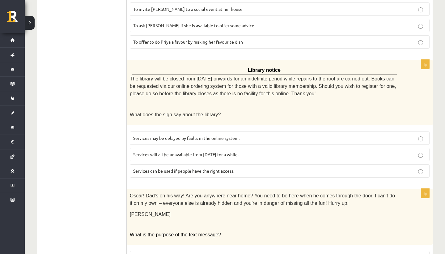
click at [248, 151] on p "Services will all be unavailable from Monday for a while." at bounding box center [279, 154] width 293 height 6
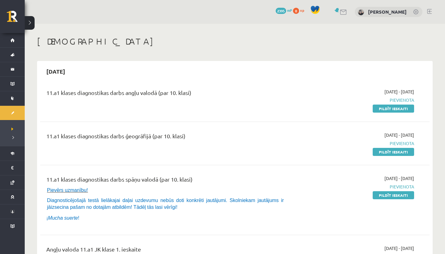
click at [151, 110] on div "11.a1 klases diagnostikas darbs angļu valodā (par 10. klasi)" at bounding box center [167, 99] width 251 height 23
click at [379, 109] on link "Pildīt ieskaiti" at bounding box center [393, 108] width 41 height 8
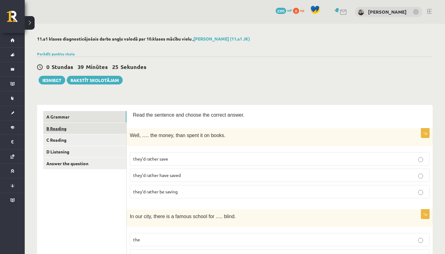
click at [107, 125] on link "B Reading" at bounding box center [84, 128] width 83 height 11
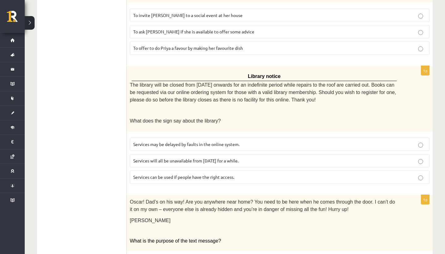
scroll to position [616, 0]
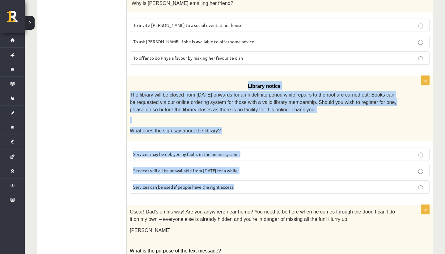
drag, startPoint x: 134, startPoint y: 80, endPoint x: 264, endPoint y: 186, distance: 167.2
click at [264, 186] on div "1p Library notice The library will be closed from Monday onwards for an indefin…" at bounding box center [280, 137] width 306 height 122
copy div "Library notice The library will be closed from Monday onwards for an indefinite…"
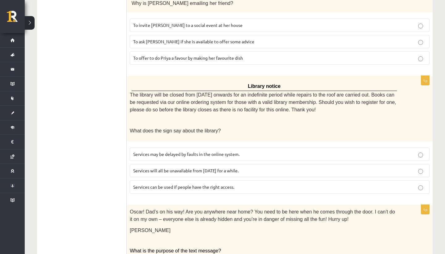
click at [222, 184] on span "Services can be used if people have the right access." at bounding box center [183, 187] width 101 height 6
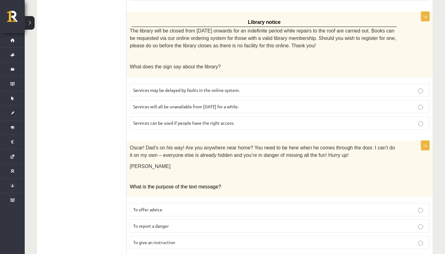
scroll to position [691, 0]
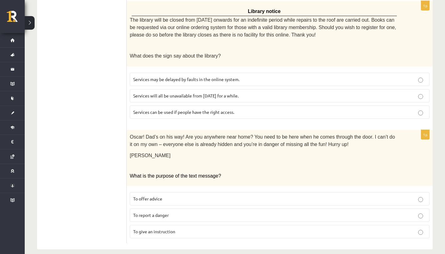
click at [180, 228] on p "To give an instruction" at bounding box center [279, 231] width 293 height 6
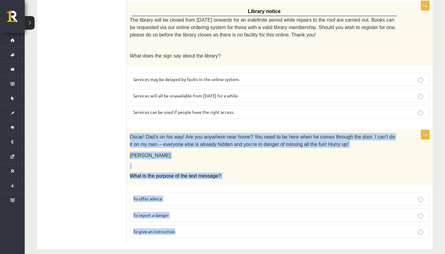
drag, startPoint x: 130, startPoint y: 128, endPoint x: 208, endPoint y: 243, distance: 139.3
copy div "Oscar! Dad’s on his way! Are you anywhere near home? You need to be here when h…"
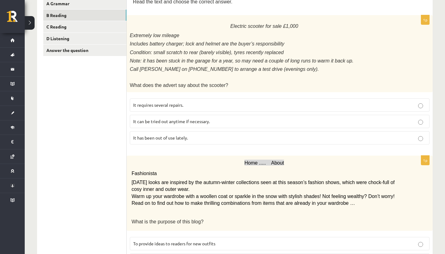
scroll to position [0, 0]
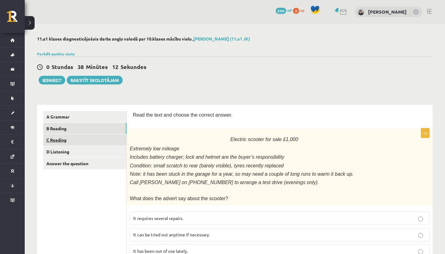
click at [96, 141] on link "C Reading" at bounding box center [84, 139] width 83 height 11
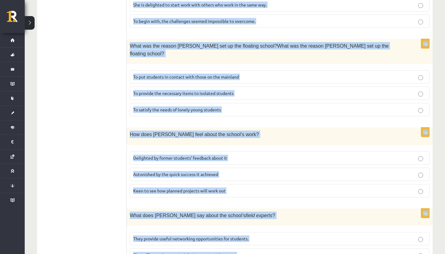
scroll to position [555, 0]
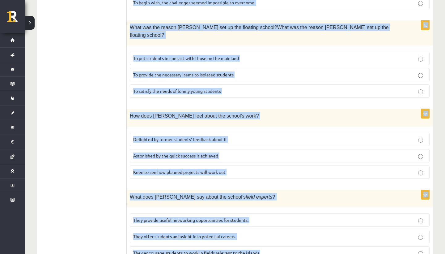
drag, startPoint x: 134, startPoint y: 136, endPoint x: 279, endPoint y: 253, distance: 185.9
copy form "A floating school By founder, Anna Domingo I coordinate a floating school which…"
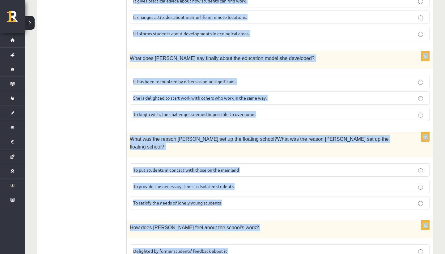
scroll to position [391, 0]
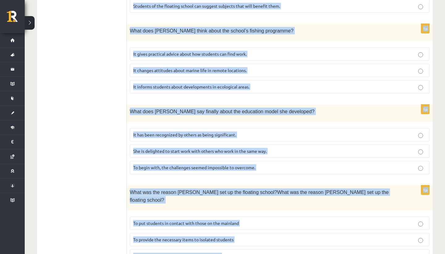
click at [93, 117] on ul "A Grammar B Reading C Reading D Listening Answer the question" at bounding box center [84, 74] width 83 height 709
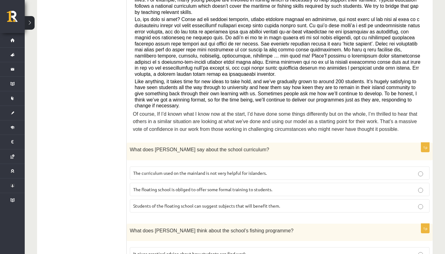
scroll to position [187, 0]
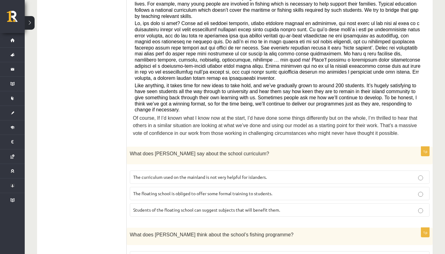
click at [237, 174] on span "The curriculum used on the mainland is not very helpful for islanders." at bounding box center [200, 177] width 134 height 6
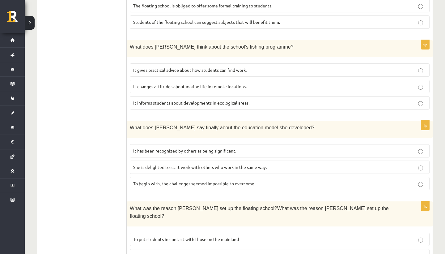
scroll to position [379, 0]
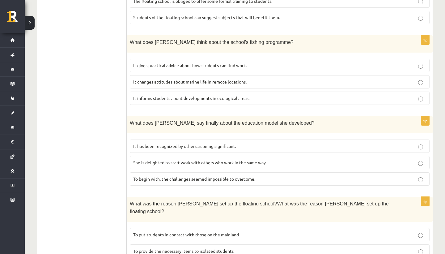
click at [192, 143] on span "It has been recognized by others as being significant." at bounding box center [184, 146] width 103 height 6
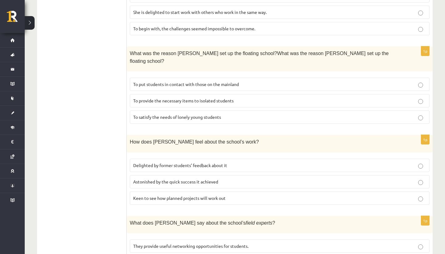
scroll to position [537, 0]
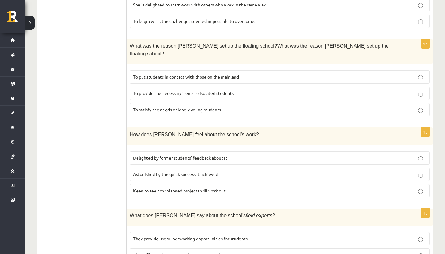
click at [157, 90] on p "To provide the necessary items to isolated students" at bounding box center [279, 93] width 293 height 6
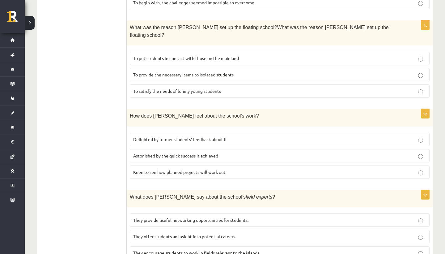
click at [154, 133] on label "Delighted by former students’ feedback about it" at bounding box center [280, 139] width 300 height 13
click at [197, 233] on span "They offer students an insight into potential careers." at bounding box center [184, 236] width 103 height 6
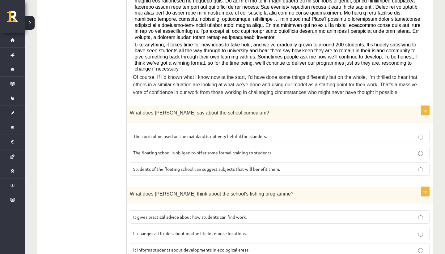
scroll to position [0, 0]
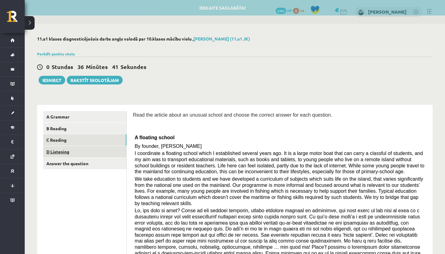
click at [96, 155] on link "D Listening" at bounding box center [84, 151] width 83 height 11
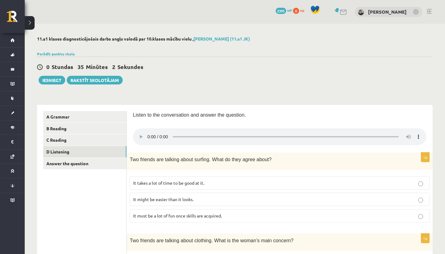
click at [186, 119] on div "Listen to the conversation and answer the question." at bounding box center [280, 116] width 294 height 11
drag, startPoint x: 133, startPoint y: 159, endPoint x: 241, endPoint y: 161, distance: 108.8
click at [241, 161] on span "Two friends are talking about surfing. What do they agree about?" at bounding box center [201, 159] width 142 height 5
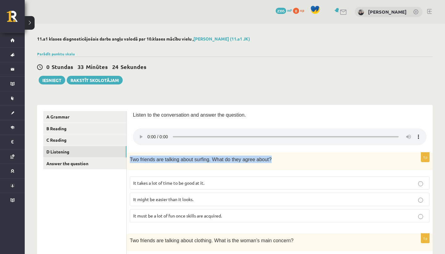
drag, startPoint x: 266, startPoint y: 161, endPoint x: 130, endPoint y: 158, distance: 136.7
click at [130, 158] on p "Two friends are talking about surfing. What do they agree about?" at bounding box center [264, 158] width 269 height 7
click at [164, 160] on span "Two friends are talking about surfing. What do they agree about?" at bounding box center [201, 159] width 142 height 5
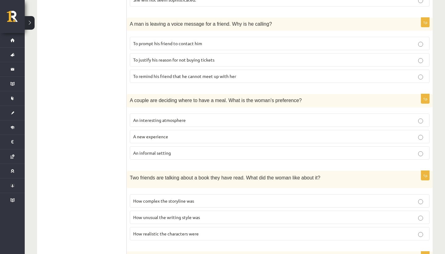
scroll to position [299, 0]
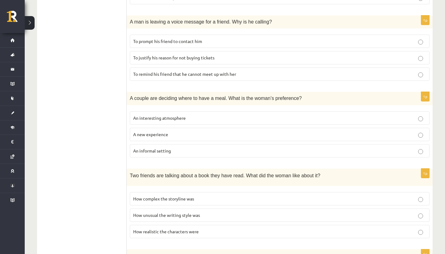
drag, startPoint x: 219, startPoint y: 25, endPoint x: 244, endPoint y: 25, distance: 24.7
click at [244, 25] on div "A man is leaving a voice message for a friend. Why is he calling?" at bounding box center [280, 21] width 306 height 13
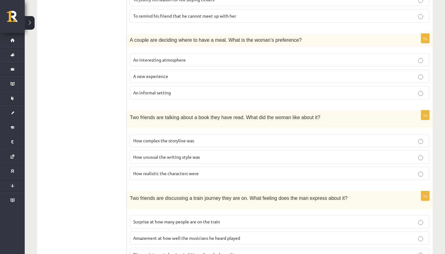
scroll to position [359, 0]
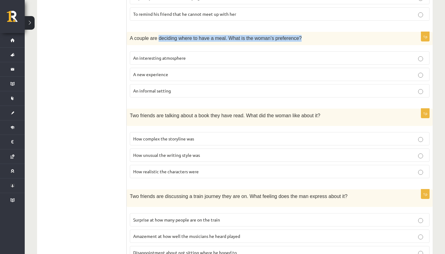
drag, startPoint x: 156, startPoint y: 41, endPoint x: 276, endPoint y: 45, distance: 120.0
click at [276, 45] on div "1p A couple are deciding where to have a meal. What is the woman’s preference? …" at bounding box center [280, 67] width 306 height 70
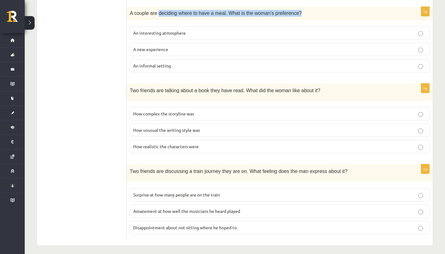
scroll to position [386, 0]
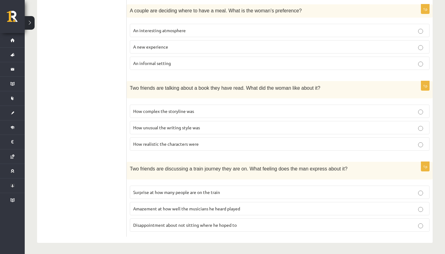
click at [245, 82] on div "Two friends are talking about a book they have read. What did the woman like ab…" at bounding box center [280, 89] width 306 height 17
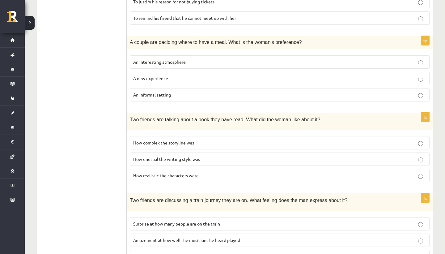
scroll to position [353, 0]
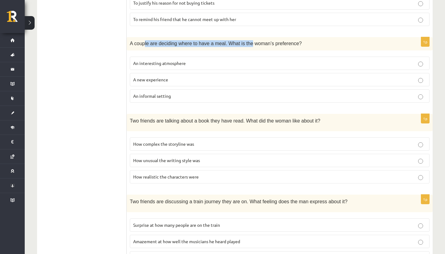
drag, startPoint x: 144, startPoint y: 43, endPoint x: 243, endPoint y: 42, distance: 99.2
click at [243, 42] on span "A couple are deciding where to have a meal. What is the woman’s preference?" at bounding box center [216, 43] width 172 height 5
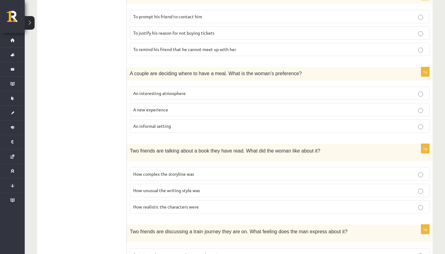
scroll to position [366, 0]
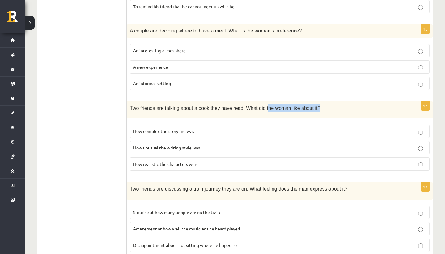
drag, startPoint x: 139, startPoint y: 114, endPoint x: 266, endPoint y: 107, distance: 127.2
click at [266, 107] on div "Two friends are talking about a book they have read. What did the woman like ab…" at bounding box center [280, 109] width 306 height 17
click at [266, 107] on span "Two friends are talking about a book they have read. What did the woman like ab…" at bounding box center [225, 107] width 190 height 5
drag, startPoint x: 131, startPoint y: 109, endPoint x: 308, endPoint y: 113, distance: 177.2
click at [308, 113] on div "Two friends are talking about a book they have read. What did the woman like ab…" at bounding box center [280, 109] width 306 height 17
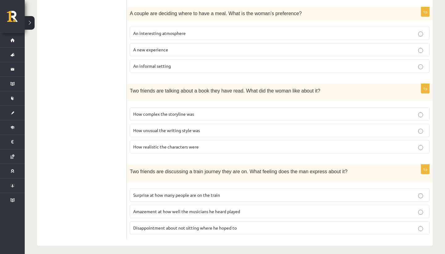
scroll to position [386, 0]
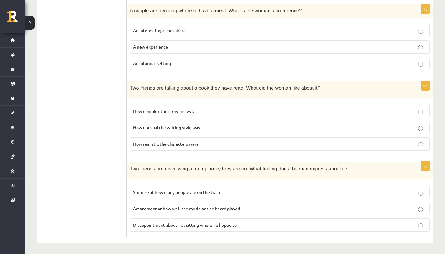
click at [189, 63] on p "An informal setting" at bounding box center [279, 63] width 293 height 6
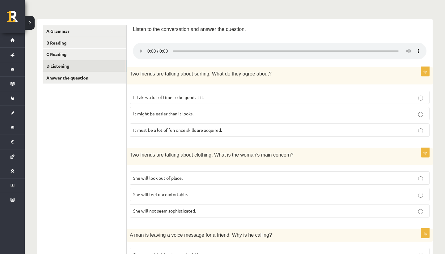
scroll to position [0, 0]
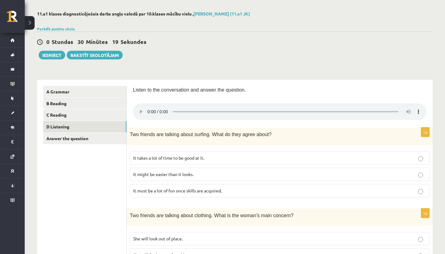
scroll to position [23, 0]
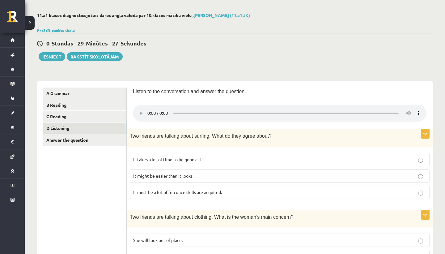
click at [193, 159] on span "It takes a lot of time to be good at it." at bounding box center [168, 159] width 71 height 6
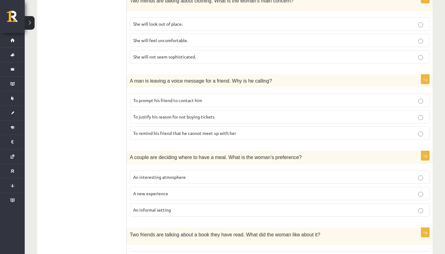
scroll to position [237, 0]
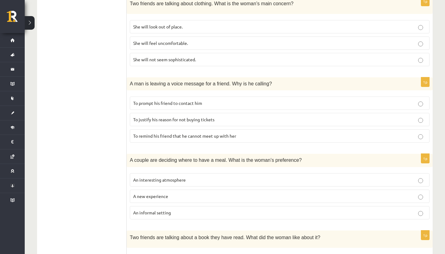
click at [154, 134] on span "To remind his friend that he cannot meet up with her" at bounding box center [184, 136] width 103 height 6
click at [120, 126] on ul "A Grammar B Reading C Reading D Listening Answer the question" at bounding box center [84, 130] width 83 height 512
click at [155, 103] on span "To prompt his friend to contact him" at bounding box center [167, 103] width 69 height 6
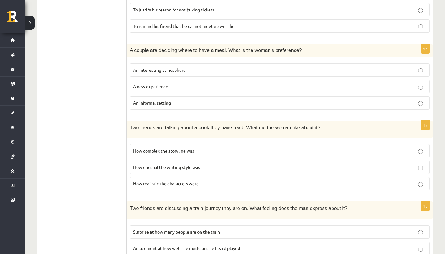
scroll to position [356, 0]
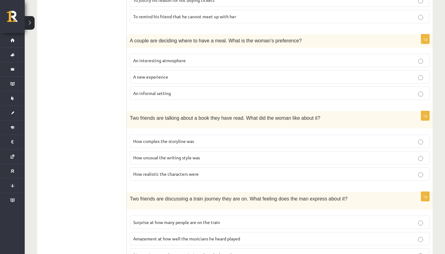
click at [153, 178] on label "How realistic the characters were" at bounding box center [280, 173] width 300 height 13
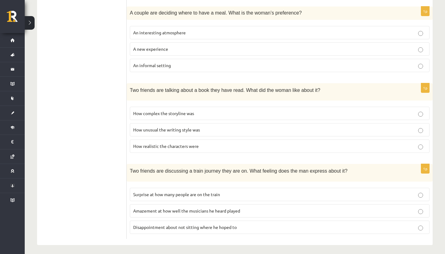
scroll to position [386, 0]
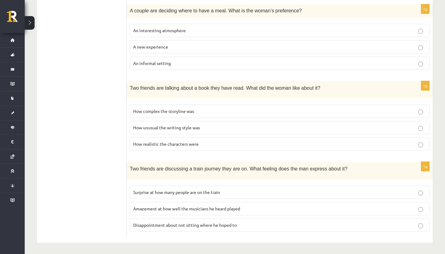
click at [152, 127] on span "How unusual the writing style was" at bounding box center [166, 128] width 67 height 6
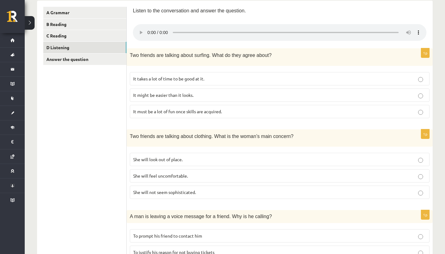
scroll to position [111, 0]
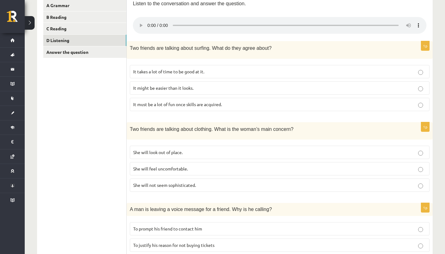
click at [179, 149] on span "She will look out of place." at bounding box center [157, 152] width 49 height 6
drag, startPoint x: 203, startPoint y: 181, endPoint x: 134, endPoint y: 181, distance: 69.5
click at [134, 182] on p "She will not seem sophisticated." at bounding box center [279, 185] width 293 height 6
copy span "She will not seem sophisticated."
click at [148, 43] on div "Two friends are talking about surfing. What do they agree about?" at bounding box center [280, 49] width 306 height 17
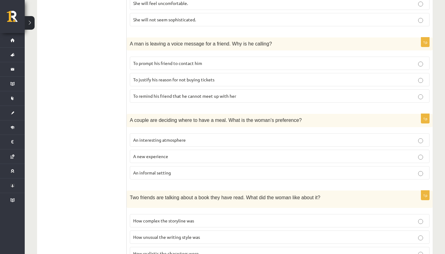
scroll to position [386, 0]
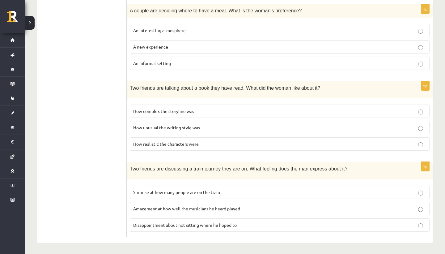
click at [193, 189] on span "Surprise at how many people are on the train" at bounding box center [176, 192] width 87 height 6
drag, startPoint x: 133, startPoint y: 167, endPoint x: 283, endPoint y: 164, distance: 149.6
click at [283, 165] on p "Two friends are discussing a train journey they are on. What feeling does the m…" at bounding box center [264, 168] width 269 height 7
drag, startPoint x: 190, startPoint y: 170, endPoint x: 207, endPoint y: 170, distance: 16.7
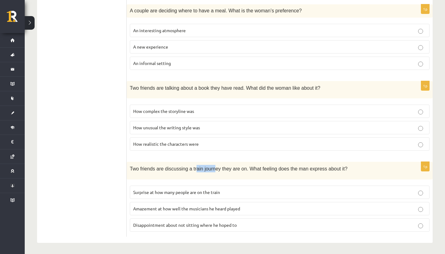
click at [207, 170] on span "Two friends are discussing a train journey they are on. What feeling does the m…" at bounding box center [239, 168] width 218 height 5
drag, startPoint x: 187, startPoint y: 168, endPoint x: 220, endPoint y: 168, distance: 33.1
click at [220, 168] on span "Two friends are discussing a train journey they are on. What feeling does the m…" at bounding box center [239, 168] width 218 height 5
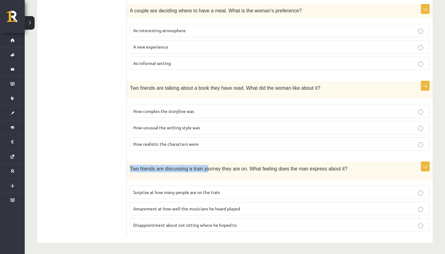
drag, startPoint x: 130, startPoint y: 165, endPoint x: 200, endPoint y: 165, distance: 70.8
click at [200, 166] on span "Two friends are discussing a train journey they are on. What feeling does the m…" at bounding box center [239, 168] width 218 height 5
drag, startPoint x: 200, startPoint y: 165, endPoint x: 126, endPoint y: 167, distance: 74.5
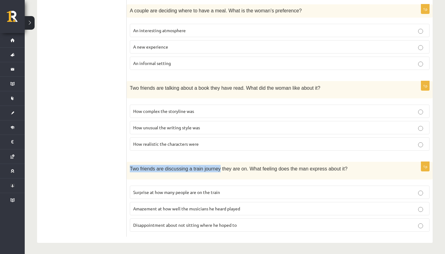
drag, startPoint x: 130, startPoint y: 168, endPoint x: 189, endPoint y: 168, distance: 59.3
click at [189, 168] on span "Two friends are discussing a train journey they are on. What feeling does the m…" at bounding box center [239, 168] width 218 height 5
drag, startPoint x: 132, startPoint y: 166, endPoint x: 179, endPoint y: 168, distance: 46.7
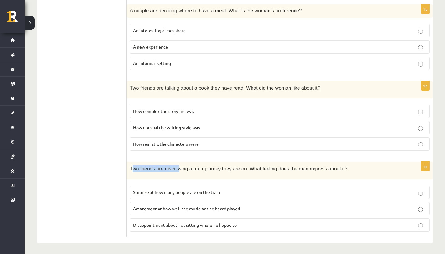
click at [179, 168] on span "Two friends are discussing a train journey they are on. What feeling does the m…" at bounding box center [239, 168] width 218 height 5
drag, startPoint x: 239, startPoint y: 169, endPoint x: 296, endPoint y: 170, distance: 57.2
click at [296, 170] on span "Two friends are discussing a train journey they are on. What feeling does the m…" at bounding box center [239, 168] width 218 height 5
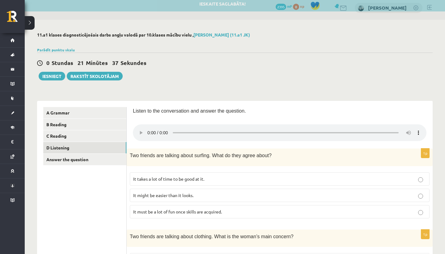
scroll to position [0, 0]
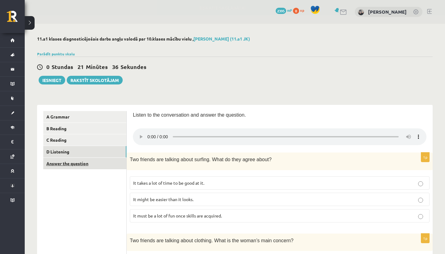
click at [103, 164] on link "Answer the question" at bounding box center [84, 163] width 83 height 11
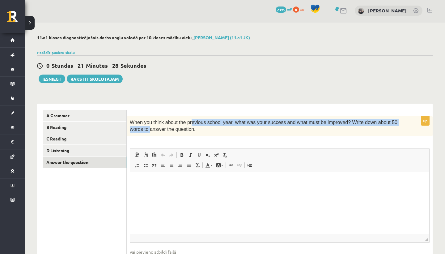
drag, startPoint x: 130, startPoint y: 128, endPoint x: 188, endPoint y: 122, distance: 57.8
click at [188, 122] on span "When you think about the previous school year, what was your success and what m…" at bounding box center [264, 126] width 268 height 12
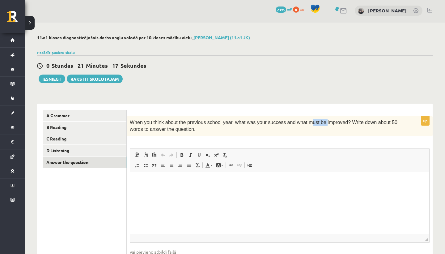
drag, startPoint x: 296, startPoint y: 123, endPoint x: 310, endPoint y: 122, distance: 14.0
click at [310, 122] on span "When you think about the previous school year, what was your success and what m…" at bounding box center [264, 126] width 268 height 12
click at [311, 123] on span "When you think about the previous school year, what was your success and what m…" at bounding box center [264, 126] width 268 height 12
drag, startPoint x: 337, startPoint y: 124, endPoint x: 363, endPoint y: 124, distance: 25.7
click at [363, 124] on span "When you think about the previous school year, what was your success and what m…" at bounding box center [264, 126] width 268 height 12
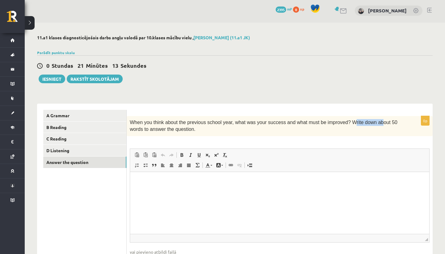
click at [363, 124] on span "When you think about the previous school year, what was your success and what m…" at bounding box center [264, 126] width 268 height 12
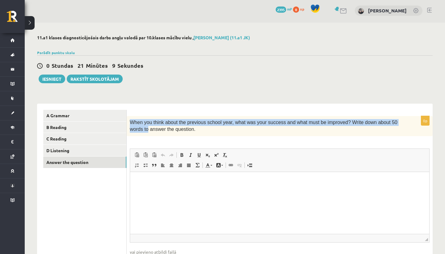
drag, startPoint x: 371, startPoint y: 119, endPoint x: 403, endPoint y: 121, distance: 32.5
click at [403, 121] on div "When you think about the previous school year, what was your success and what m…" at bounding box center [280, 126] width 306 height 20
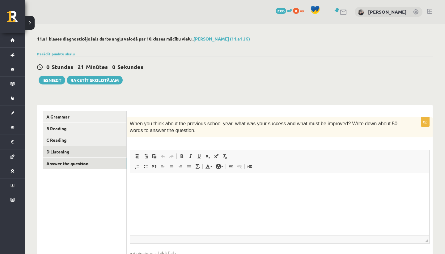
click at [95, 149] on link "D Listening" at bounding box center [84, 151] width 83 height 11
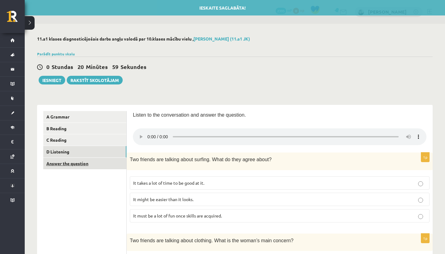
click at [85, 159] on link "Answer the question" at bounding box center [84, 163] width 83 height 11
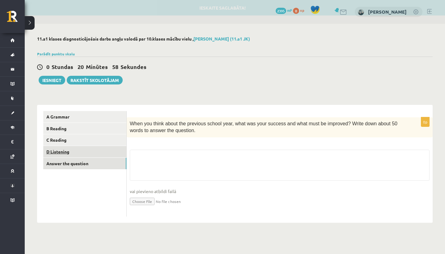
click at [86, 147] on link "D Listening" at bounding box center [84, 151] width 83 height 11
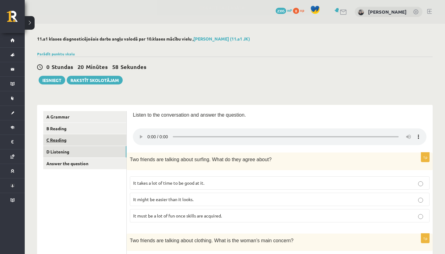
click at [85, 141] on link "C Reading" at bounding box center [84, 139] width 83 height 11
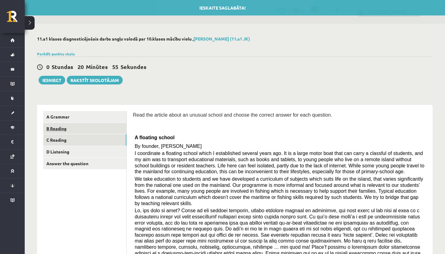
click at [92, 132] on link "B Reading" at bounding box center [84, 128] width 83 height 11
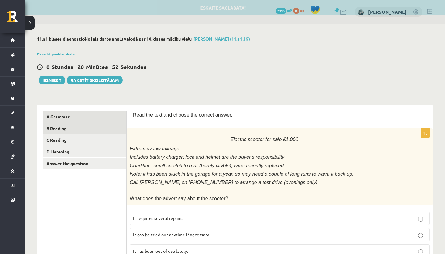
click at [118, 121] on link "A Grammar" at bounding box center [84, 116] width 83 height 11
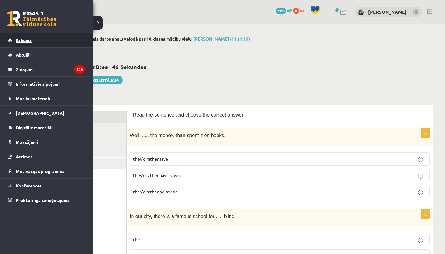
click at [24, 44] on link "Sākums" at bounding box center [46, 40] width 77 height 14
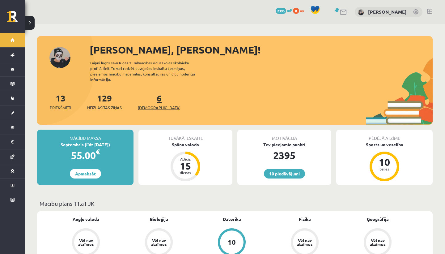
click at [149, 104] on span "[DEMOGRAPHIC_DATA]" at bounding box center [159, 107] width 43 height 6
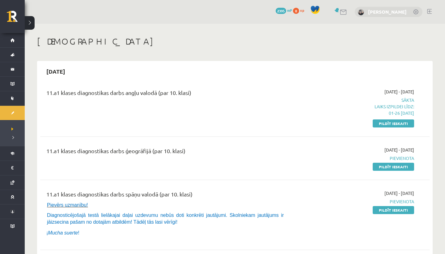
click at [385, 11] on link "[PERSON_NAME]" at bounding box center [387, 12] width 39 height 6
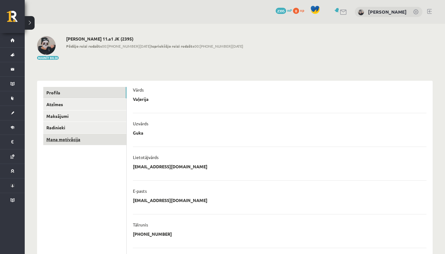
click at [88, 135] on link "Mana motivācija" at bounding box center [84, 139] width 83 height 11
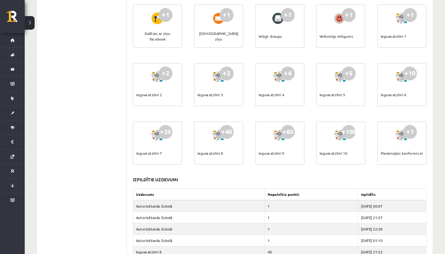
scroll to position [167, 0]
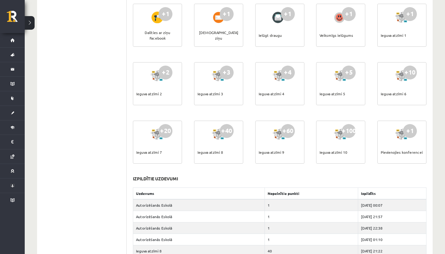
drag, startPoint x: 316, startPoint y: 150, endPoint x: 370, endPoint y: 150, distance: 53.5
click at [370, 150] on div "+1 Lasīt e-Grāmatu +1 Skatīties mācību video +1 Pildīt ieskaiti +1 Apmeklēt bib…" at bounding box center [279, 61] width 297 height 234
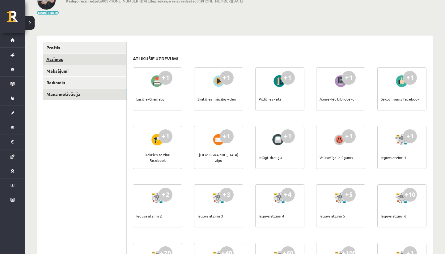
scroll to position [7, 0]
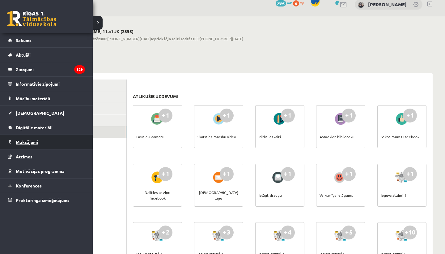
click at [17, 138] on legend "Maksājumi 0" at bounding box center [50, 142] width 69 height 14
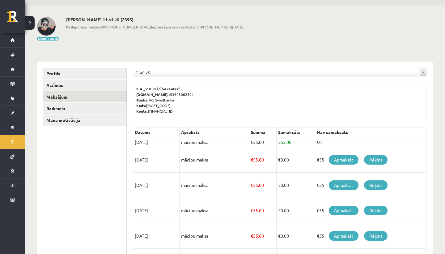
scroll to position [6, 0]
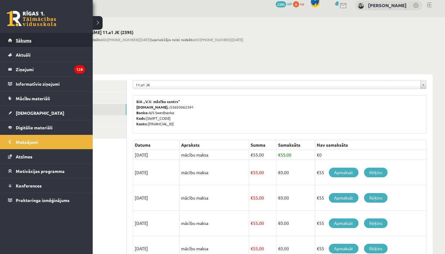
click at [41, 43] on link "Sākums" at bounding box center [46, 40] width 77 height 14
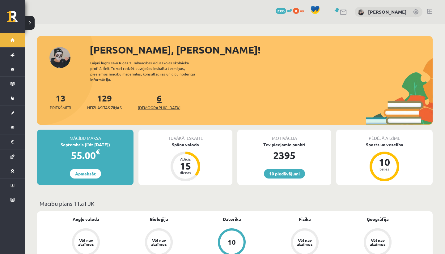
click at [152, 104] on span "[DEMOGRAPHIC_DATA]" at bounding box center [159, 107] width 43 height 6
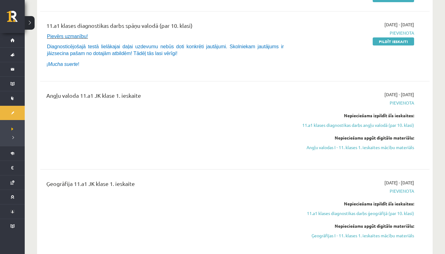
scroll to position [170, 0]
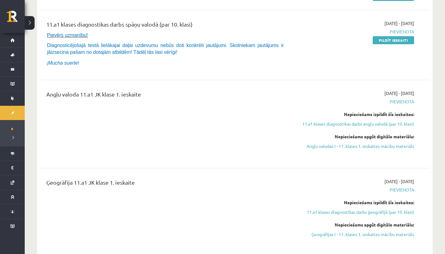
click at [275, 96] on div "Angļu valoda 11.a1 JK klase 1. ieskaite" at bounding box center [167, 95] width 242 height 11
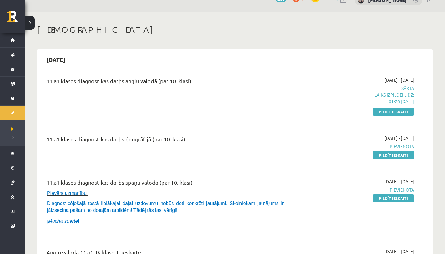
scroll to position [0, 0]
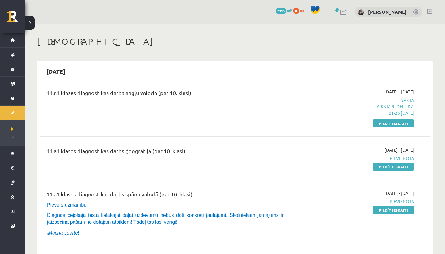
drag, startPoint x: 196, startPoint y: 91, endPoint x: 48, endPoint y: 88, distance: 148.1
click at [48, 88] on div "11.a1 klases diagnostikas darbs angļu valodā (par 10. klasi)" at bounding box center [167, 93] width 242 height 11
drag, startPoint x: 47, startPoint y: 89, endPoint x: 193, endPoint y: 88, distance: 145.9
click at [193, 88] on div "11.a1 klases diagnostikas darbs angļu valodā (par 10. klasi) [DATE] - [DATE] Sā…" at bounding box center [234, 107] width 389 height 50
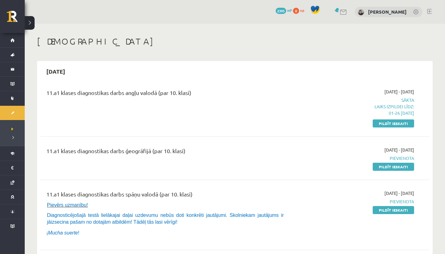
click at [193, 88] on div "11.a1 klases diagnostikas darbs angļu valodā (par 10. klasi) [DATE] - [DATE] Sā…" at bounding box center [234, 107] width 389 height 50
drag, startPoint x: 193, startPoint y: 90, endPoint x: 47, endPoint y: 91, distance: 146.5
click at [47, 91] on div "11.a1 klases diagnostikas darbs angļu valodā (par 10. klasi)" at bounding box center [167, 93] width 242 height 11
drag, startPoint x: 47, startPoint y: 91, endPoint x: 181, endPoint y: 91, distance: 133.8
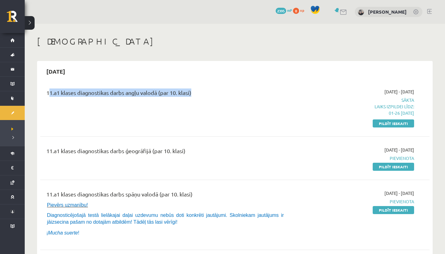
click at [181, 91] on div "11.a1 klases diagnostikas darbs angļu valodā (par 10. klasi)" at bounding box center [167, 93] width 242 height 11
drag, startPoint x: 208, startPoint y: 96, endPoint x: 30, endPoint y: 93, distance: 177.7
click at [55, 87] on div "11.a1 klases diagnostikas darbs angļu valodā (par 10. klasi) [DATE] - [DATE] Sā…" at bounding box center [234, 107] width 389 height 50
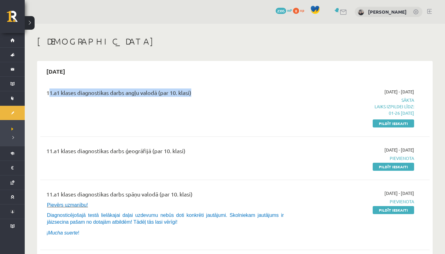
drag, startPoint x: 44, startPoint y: 91, endPoint x: 192, endPoint y: 91, distance: 147.4
click at [192, 91] on div "11.a1 klases diagnostikas darbs angļu valodā (par 10. klasi)" at bounding box center [167, 107] width 251 height 38
click at [192, 91] on div "11.a1 klases diagnostikas darbs angļu valodā (par 10. klasi)" at bounding box center [167, 93] width 242 height 11
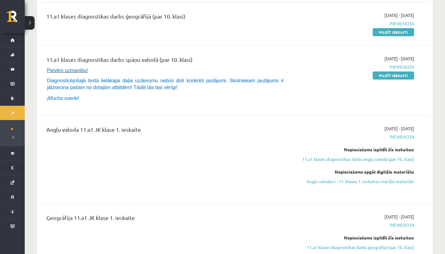
scroll to position [138, 0]
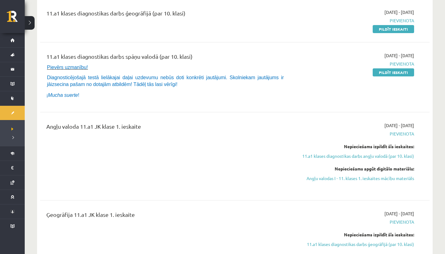
drag, startPoint x: 44, startPoint y: 55, endPoint x: 226, endPoint y: 54, distance: 182.4
click at [226, 54] on div "11.a1 klases diagnostikas darbs spāņu valodā (par 10. klasi) Pievērs uzmanību! …" at bounding box center [167, 77] width 251 height 50
click at [226, 54] on div "11.a1 klases diagnostikas darbs spāņu valodā (par 10. klasi)" at bounding box center [167, 57] width 242 height 11
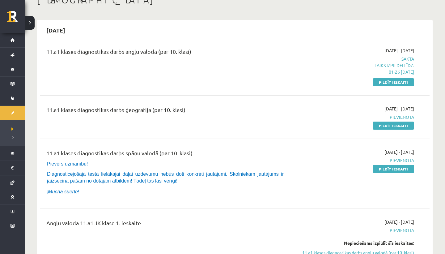
scroll to position [0, 0]
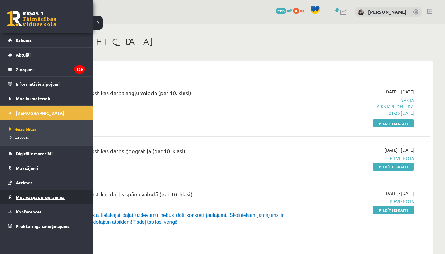
click at [51, 200] on link "Motivācijas programma" at bounding box center [46, 197] width 77 height 14
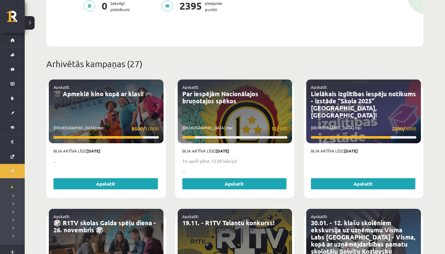
scroll to position [2, 0]
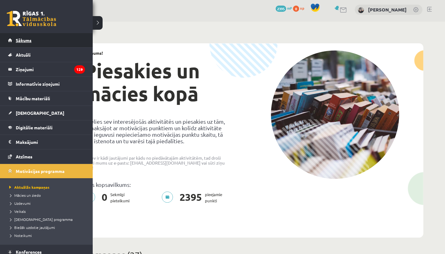
click at [41, 44] on link "Sākums" at bounding box center [46, 40] width 77 height 14
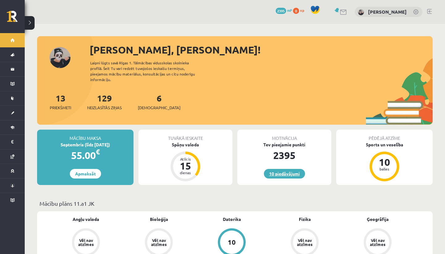
click at [286, 171] on link "10 piedāvājumi" at bounding box center [284, 174] width 41 height 10
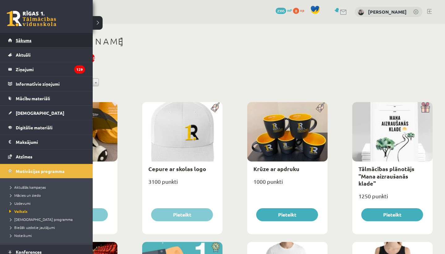
click at [20, 40] on span "Sākums" at bounding box center [24, 40] width 16 height 6
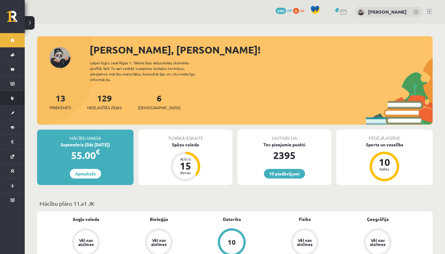
click at [10, 98] on link "Mācību materiāli" at bounding box center [12, 98] width 25 height 14
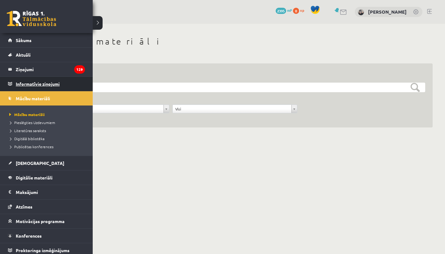
click at [23, 84] on legend "Informatīvie ziņojumi 0" at bounding box center [50, 84] width 69 height 14
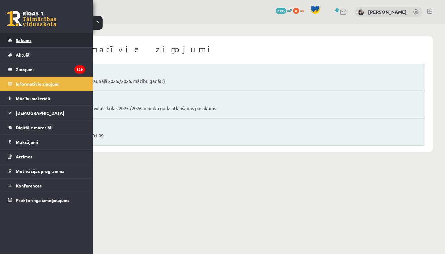
click at [21, 39] on span "Sākums" at bounding box center [24, 40] width 16 height 6
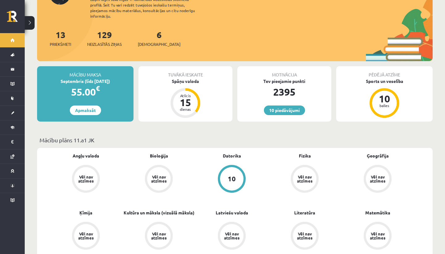
scroll to position [89, 0]
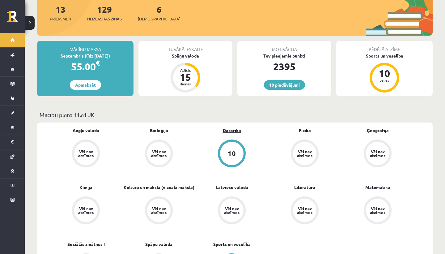
click at [230, 127] on link "Datorika" at bounding box center [232, 130] width 18 height 6
click at [228, 127] on link "Datorika" at bounding box center [232, 130] width 18 height 6
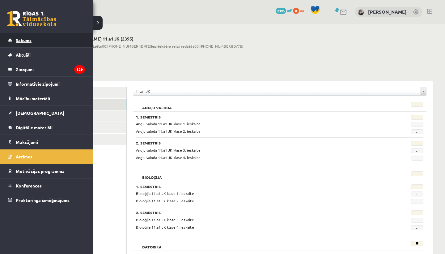
click at [12, 36] on link "Sākums" at bounding box center [46, 40] width 77 height 14
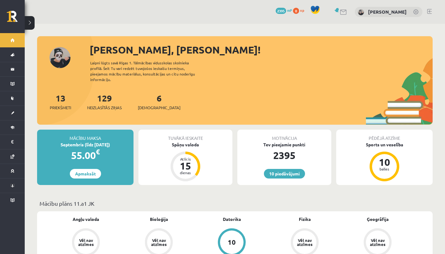
click at [384, 8] on div "[PERSON_NAME]" at bounding box center [389, 12] width 68 height 11
click at [384, 13] on link "[PERSON_NAME]" at bounding box center [387, 12] width 39 height 6
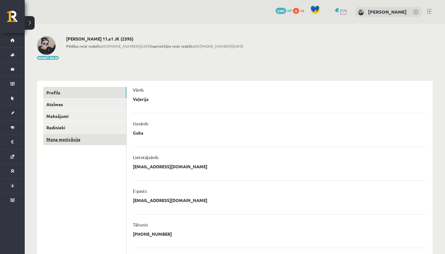
click at [118, 138] on link "Mana motivācija" at bounding box center [84, 139] width 83 height 11
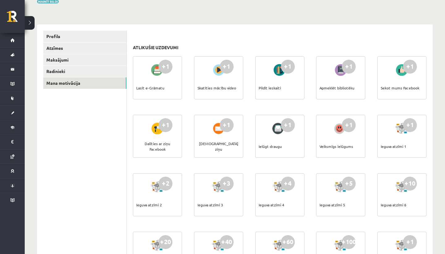
scroll to position [61, 0]
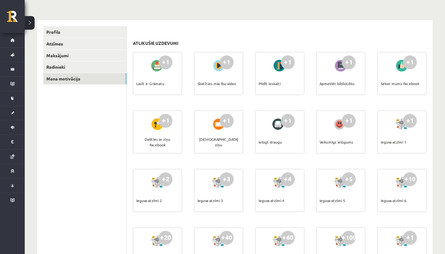
click at [343, 64] on div "+1" at bounding box center [349, 62] width 14 height 14
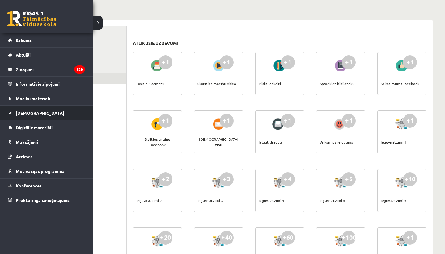
click at [28, 111] on span "[DEMOGRAPHIC_DATA]" at bounding box center [40, 113] width 49 height 6
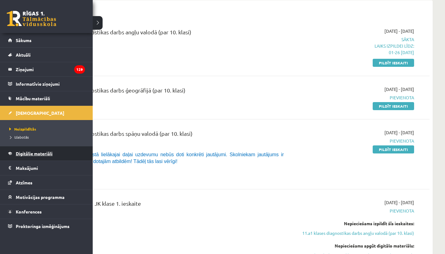
click at [25, 155] on span "Digitālie materiāli" at bounding box center [34, 154] width 37 height 6
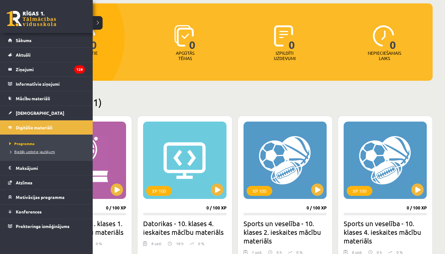
click at [12, 150] on span "Biežāk uzdotie jautājumi" at bounding box center [31, 151] width 47 height 5
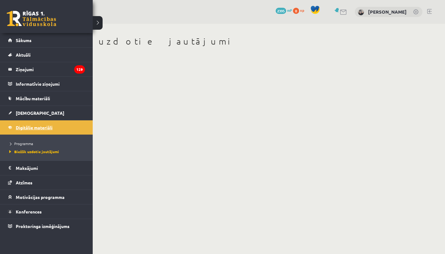
click at [22, 130] on link "Digitālie materiāli" at bounding box center [46, 127] width 77 height 14
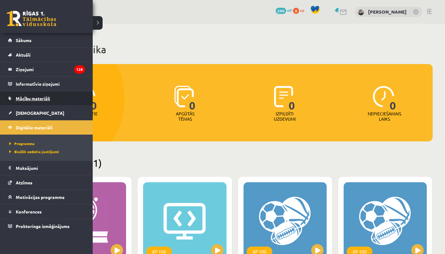
click at [15, 96] on link "Mācību materiāli" at bounding box center [46, 98] width 77 height 14
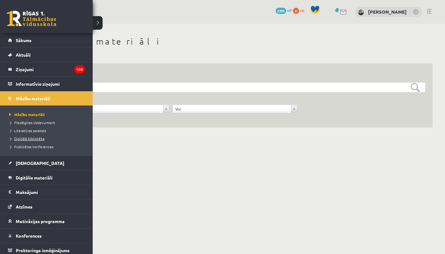
click at [36, 136] on link "Digitālā bibliotēka" at bounding box center [47, 139] width 79 height 6
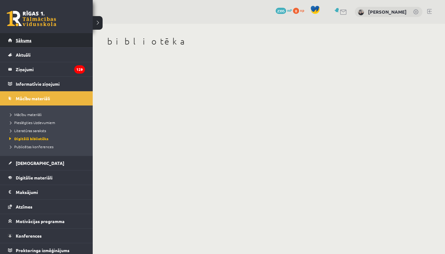
click at [15, 44] on link "Sākums" at bounding box center [46, 40] width 77 height 14
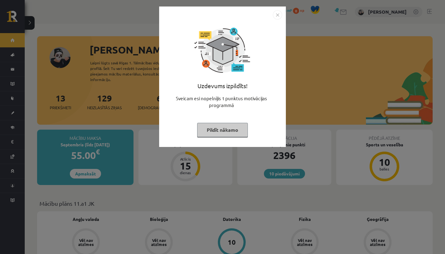
click at [240, 133] on button "Pildīt nākamo" at bounding box center [222, 130] width 51 height 14
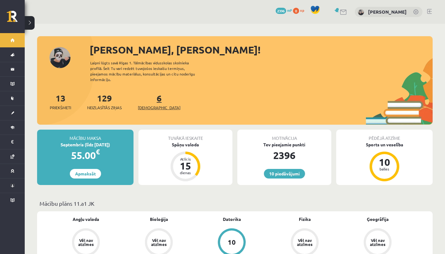
click at [143, 104] on span "[DEMOGRAPHIC_DATA]" at bounding box center [159, 107] width 43 height 6
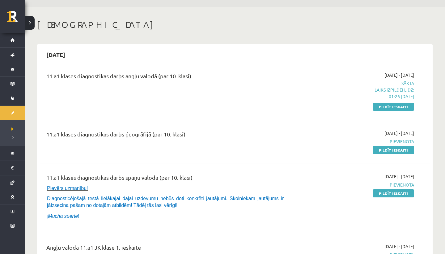
scroll to position [18, 0]
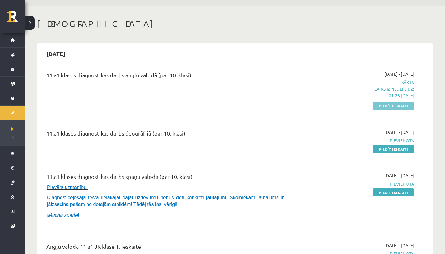
click at [402, 104] on link "Pildīt ieskaiti" at bounding box center [393, 106] width 41 height 8
click at [392, 104] on link "Pildīt ieskaiti" at bounding box center [393, 106] width 41 height 8
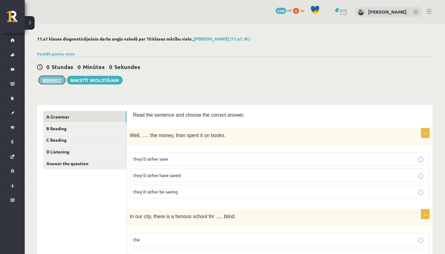
click at [51, 80] on button "Iesniegt" at bounding box center [52, 80] width 27 height 9
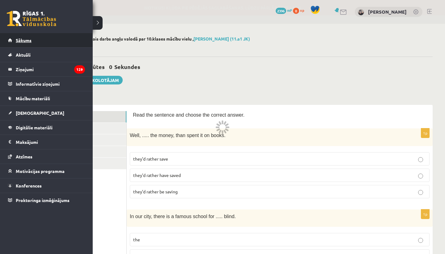
click at [17, 40] on span "Sākums" at bounding box center [24, 40] width 16 height 6
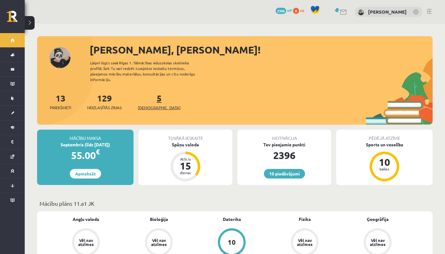
click at [145, 104] on span "[DEMOGRAPHIC_DATA]" at bounding box center [159, 107] width 43 height 6
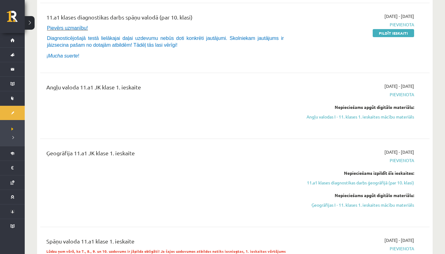
scroll to position [176, 0]
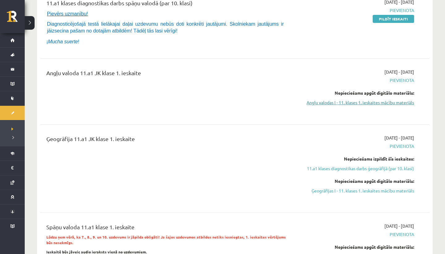
click at [350, 104] on link "Angļu valodas I - 11. klases 1. ieskaites mācību materiāls" at bounding box center [356, 102] width 117 height 6
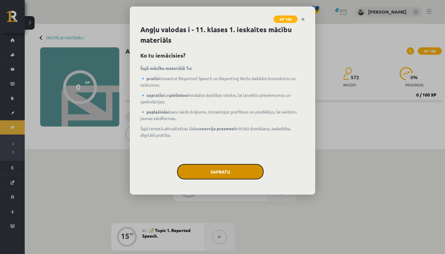
click at [210, 174] on button "Sapratu" at bounding box center [220, 171] width 87 height 15
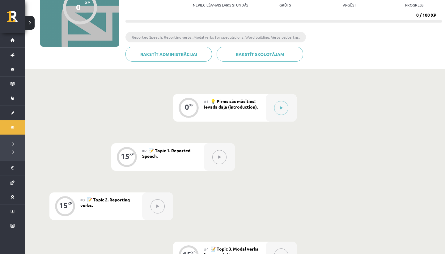
scroll to position [81, 0]
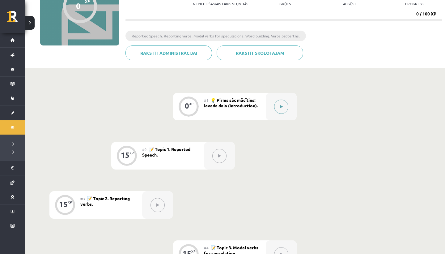
click at [280, 109] on button at bounding box center [281, 107] width 14 height 14
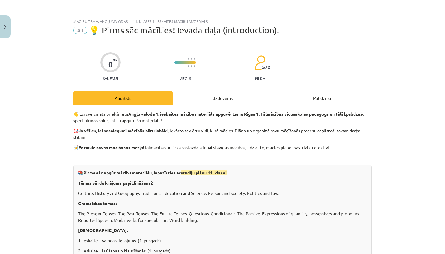
click at [215, 101] on div "Uzdevums" at bounding box center [223, 98] width 100 height 14
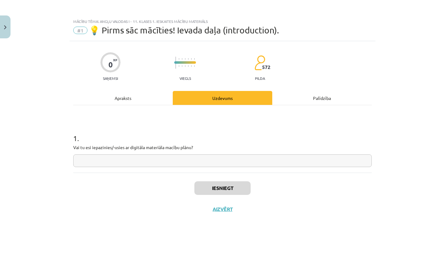
click at [183, 160] on input "text" at bounding box center [222, 160] width 299 height 13
type input "*"
click at [232, 188] on button "Iesniegt" at bounding box center [222, 188] width 56 height 14
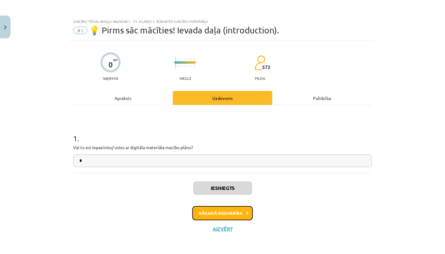
click at [223, 212] on button "Nākamā nodarbība" at bounding box center [222, 213] width 61 height 14
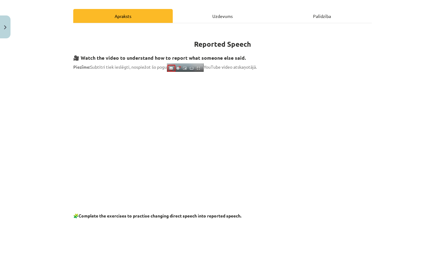
scroll to position [0, 0]
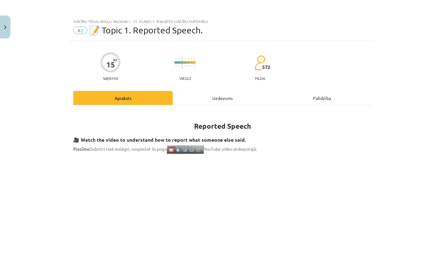
click at [230, 103] on div "Uzdevums" at bounding box center [223, 98] width 100 height 14
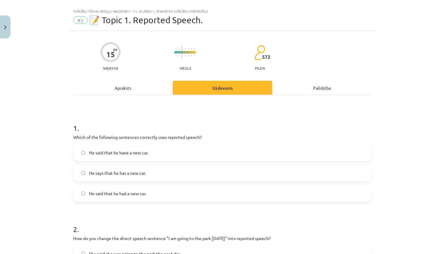
scroll to position [15, 0]
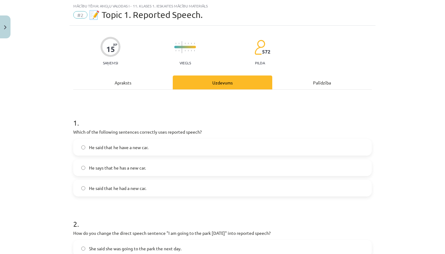
click at [122, 81] on div "Apraksts" at bounding box center [123, 82] width 100 height 14
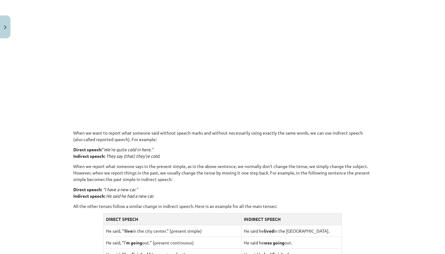
scroll to position [251, 0]
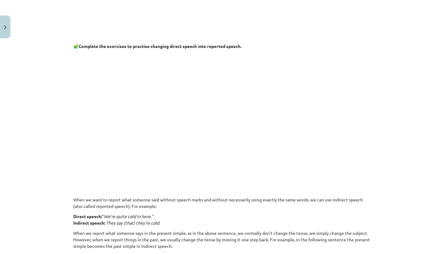
click at [321, 120] on p at bounding box center [222, 112] width 299 height 119
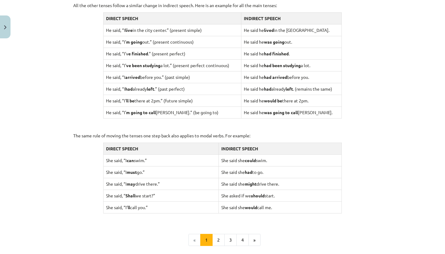
scroll to position [579, 0]
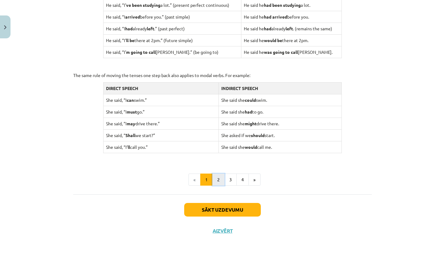
click at [219, 175] on button "2" at bounding box center [218, 179] width 12 height 12
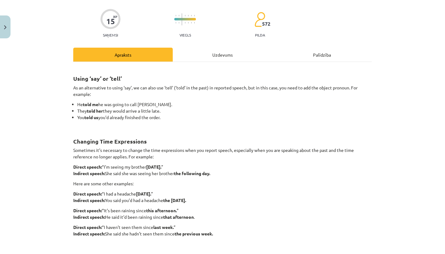
scroll to position [0, 0]
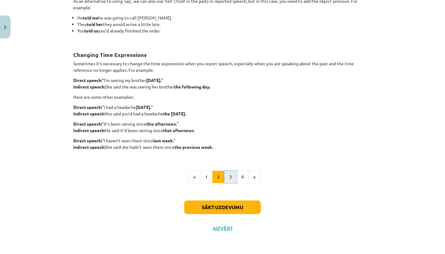
click at [226, 181] on button "3" at bounding box center [230, 177] width 12 height 12
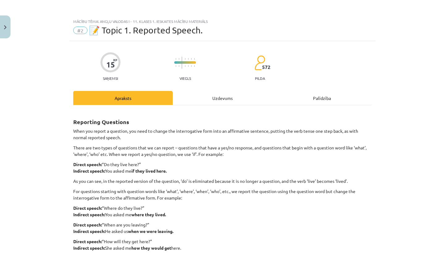
scroll to position [117, 0]
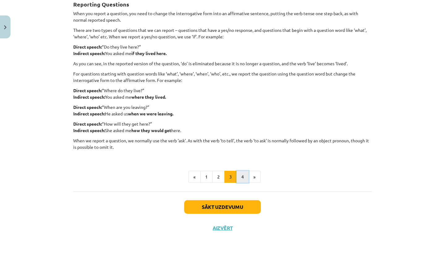
click at [238, 180] on button "4" at bounding box center [242, 177] width 12 height 12
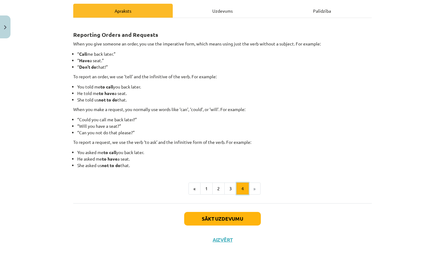
scroll to position [99, 0]
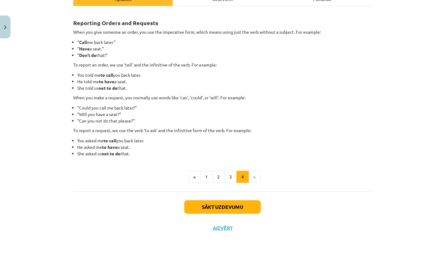
click at [255, 179] on li "»" at bounding box center [255, 177] width 12 height 12
click at [221, 178] on button "2" at bounding box center [218, 177] width 12 height 12
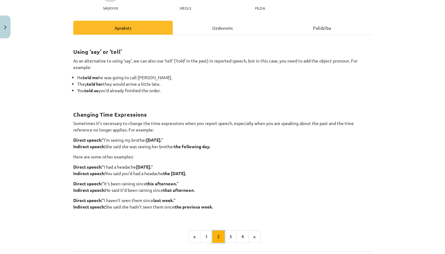
scroll to position [0, 0]
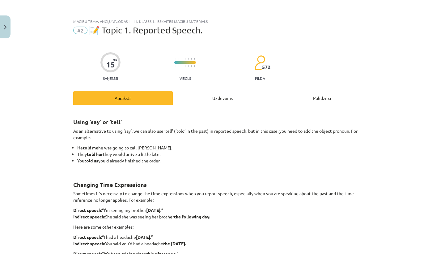
click at [13, 28] on div "Mācību tēma: Angļu valodas i - 11. klases 1. ieskaites mācību materiāls #2 📝 To…" at bounding box center [222, 127] width 445 height 254
click at [7, 26] on button "Close" at bounding box center [5, 26] width 11 height 23
click at [14, 36] on link "Sākums" at bounding box center [12, 40] width 25 height 14
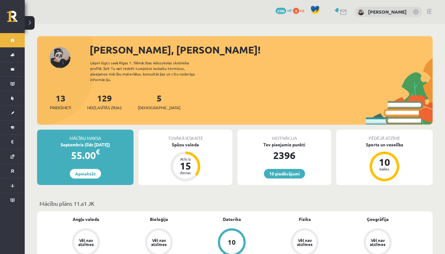
click at [155, 96] on div "5 [DEMOGRAPHIC_DATA]" at bounding box center [159, 100] width 43 height 19
click at [155, 104] on span "[DEMOGRAPHIC_DATA]" at bounding box center [159, 107] width 43 height 6
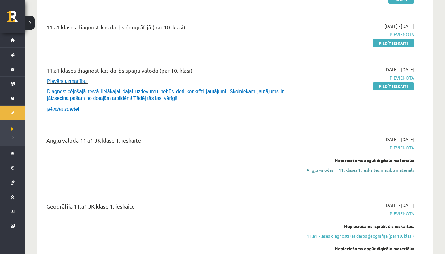
scroll to position [131, 0]
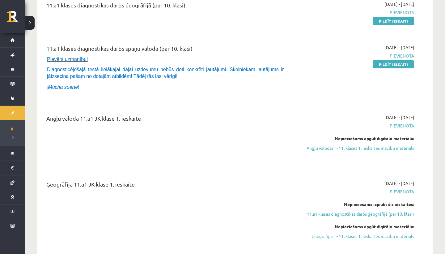
drag, startPoint x: 367, startPoint y: 112, endPoint x: 423, endPoint y: 117, distance: 55.8
click at [423, 117] on div "Angļu valoda 11.a1 JK klase 1. ieskaite [DATE] - [DATE] [GEOGRAPHIC_DATA] Nepie…" at bounding box center [234, 137] width 389 height 58
click at [423, 117] on div "Angļu valoda 11.a1 JK klase 1. ieskaite [DATE] - [DATE] [GEOGRAPHIC_DATA] Nepie…" at bounding box center [234, 137] width 377 height 46
click at [380, 147] on link "Angļu valodas I - 11. klases 1. ieskaites mācību materiāls" at bounding box center [356, 148] width 117 height 6
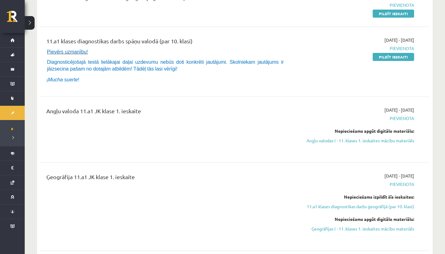
scroll to position [142, 0]
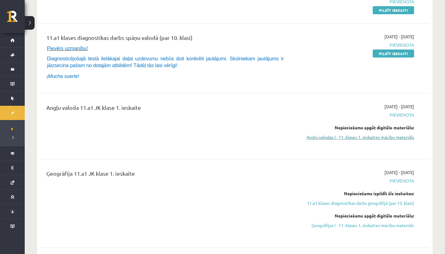
click at [310, 139] on link "Angļu valodas I - 11. klases 1. ieskaites mācību materiāls" at bounding box center [356, 137] width 117 height 6
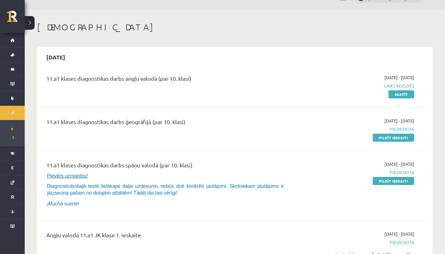
scroll to position [0, 0]
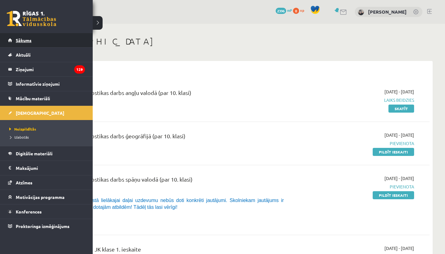
click at [18, 40] on span "Sākums" at bounding box center [24, 40] width 16 height 6
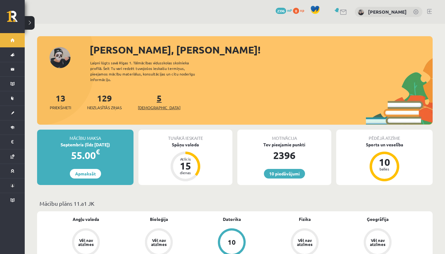
click at [146, 104] on span "[DEMOGRAPHIC_DATA]" at bounding box center [159, 107] width 43 height 6
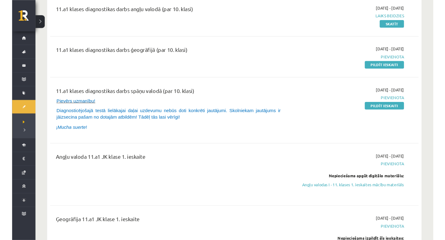
scroll to position [136, 0]
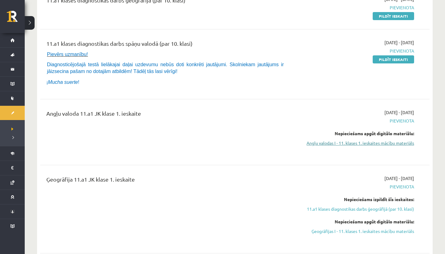
click at [357, 145] on link "Angļu valodas I - 11. klases 1. ieskaites mācību materiāls" at bounding box center [356, 143] width 117 height 6
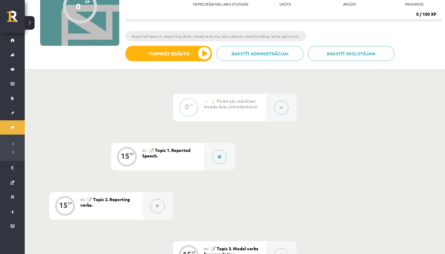
scroll to position [86, 0]
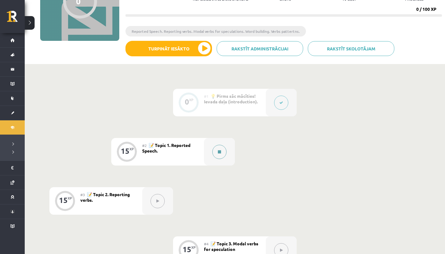
click at [221, 153] on icon at bounding box center [219, 152] width 3 height 4
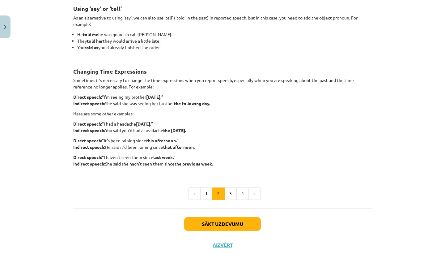
scroll to position [130, 0]
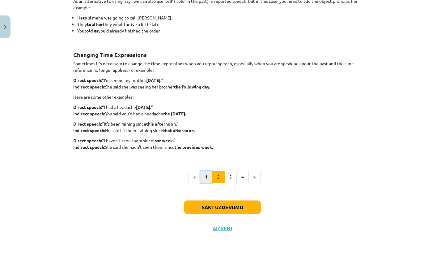
click at [208, 176] on button "1" at bounding box center [206, 177] width 12 height 12
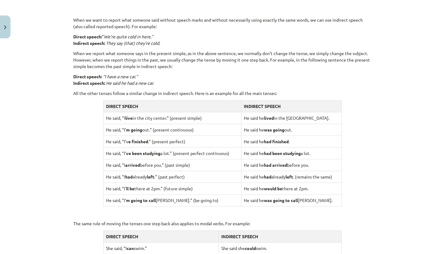
scroll to position [438, 0]
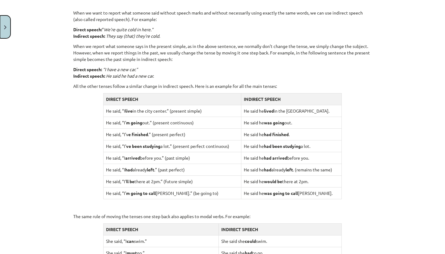
click at [0, 19] on button "Close" at bounding box center [5, 26] width 11 height 23
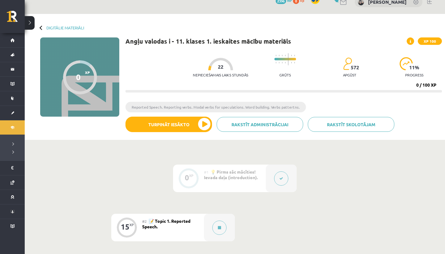
scroll to position [0, 0]
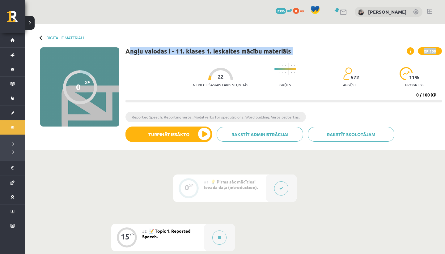
drag, startPoint x: 129, startPoint y: 49, endPoint x: 208, endPoint y: 61, distance: 80.4
click at [208, 61] on div "Angļu valodas i - 11. klases 1. ieskaites mācību materiāls XP 100 Nepieciešamai…" at bounding box center [283, 96] width 316 height 99
click at [208, 61] on div "Nepieciešamais laiks stundās 22 Grūts 572 apgūst 11 % progress" at bounding box center [317, 75] width 249 height 31
drag, startPoint x: 126, startPoint y: 53, endPoint x: 291, endPoint y: 50, distance: 164.8
click at [291, 50] on div "Angļu valodas i - 11. klases 1. ieskaites mācību materiāls XP 100" at bounding box center [283, 50] width 316 height 7
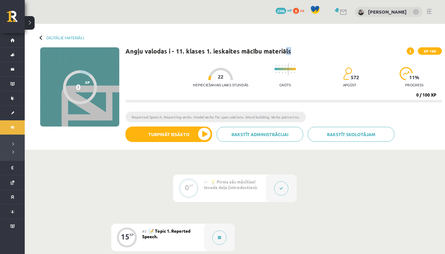
click at [291, 49] on div "Angļu valodas i - 11. klases 1. ieskaites mācību materiāls XP 100" at bounding box center [283, 50] width 316 height 7
drag, startPoint x: 291, startPoint y: 50, endPoint x: 150, endPoint y: 54, distance: 141.3
click at [153, 54] on div "Angļu valodas i - 11. klases 1. ieskaites mācību materiāls XP 100" at bounding box center [283, 50] width 316 height 7
click at [150, 54] on h1 "Angļu valodas i - 11. klases 1. ieskaites mācību materiāls" at bounding box center [208, 50] width 166 height 7
click at [59, 34] on div "Digitālie materiāli 0 XP XP 100 0 / 100 XP Angļu valodas i - 11. klases 1. iesk…" at bounding box center [235, 87] width 420 height 126
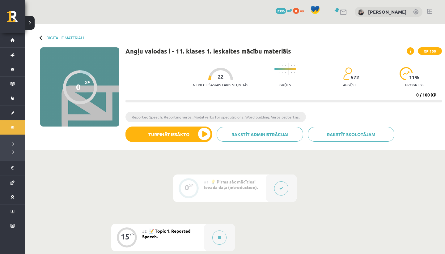
click at [43, 36] on div "Digitālie materiāli" at bounding box center [62, 37] width 44 height 5
click at [40, 36] on div "Digitālie materiāli" at bounding box center [62, 37] width 44 height 5
click at [40, 36] on div at bounding box center [42, 37] width 4 height 4
